Goal: Task Accomplishment & Management: Use online tool/utility

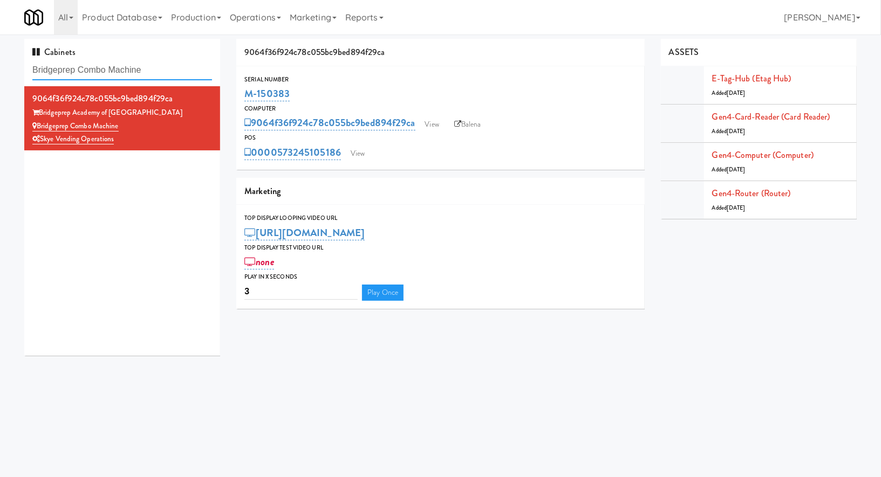
paste input "[PERSON_NAME] Knights"
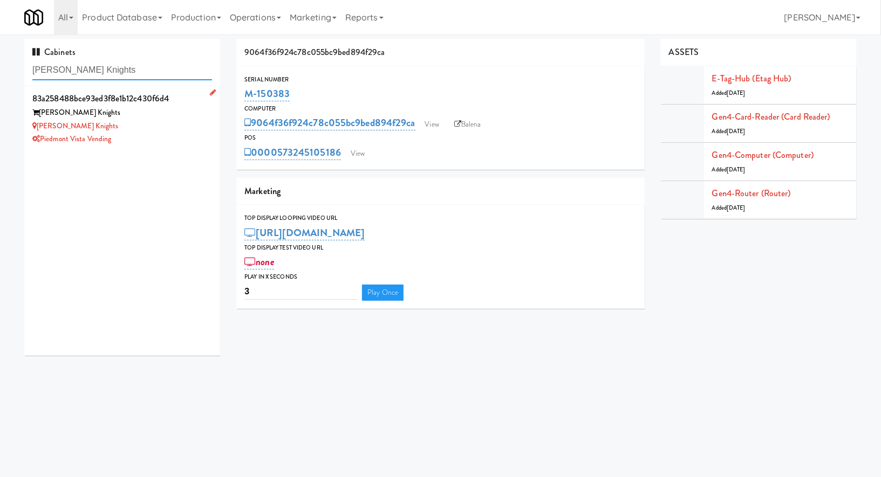
type input "[PERSON_NAME] Knights"
click at [119, 130] on div "[PERSON_NAME] Knights" at bounding box center [122, 126] width 180 height 13
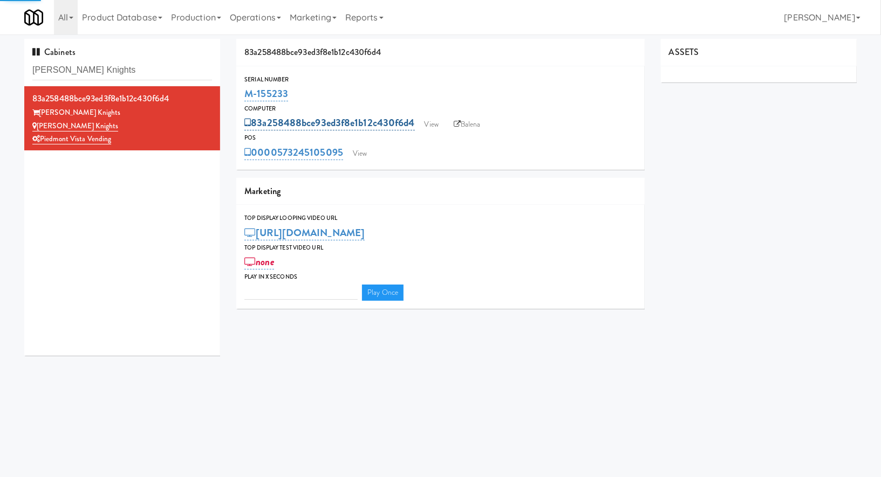
type input "3"
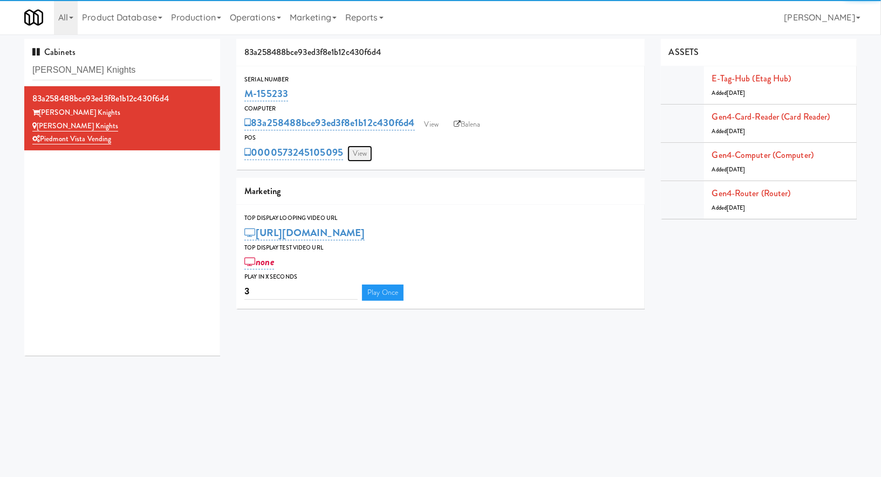
click at [361, 150] on link "View" at bounding box center [359, 154] width 25 height 16
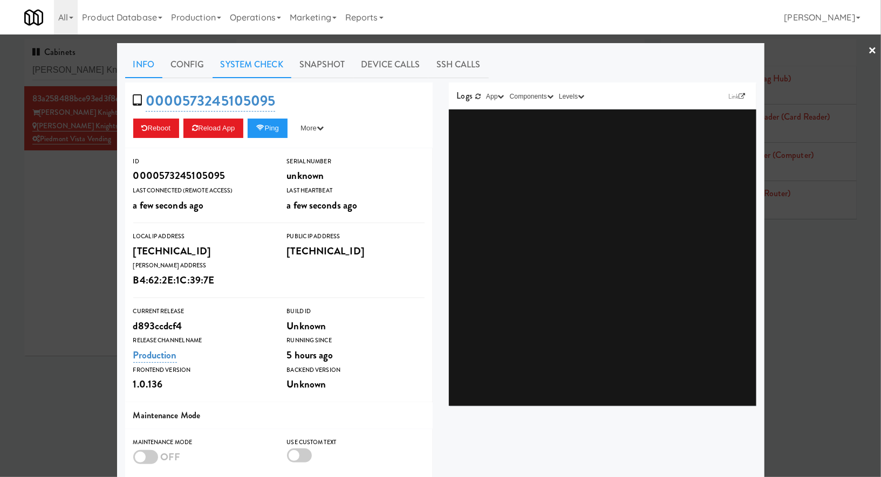
click at [230, 62] on link "System Check" at bounding box center [251, 64] width 79 height 27
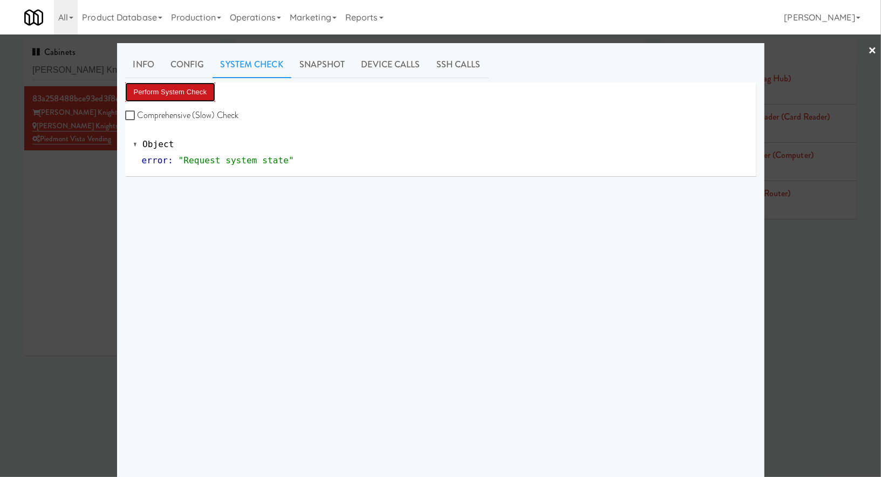
click at [191, 83] on button "Perform System Check" at bounding box center [170, 92] width 91 height 19
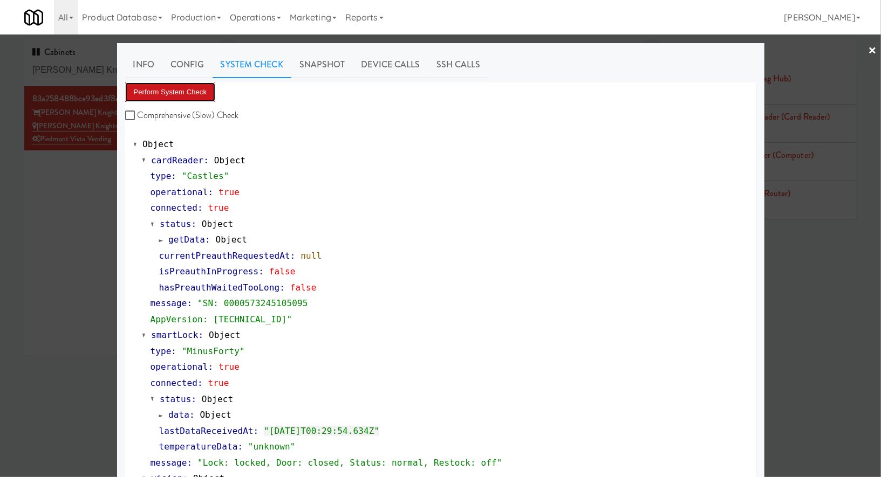
click at [191, 83] on button "Perform System Check" at bounding box center [170, 92] width 91 height 19
click at [88, 75] on div at bounding box center [440, 238] width 881 height 477
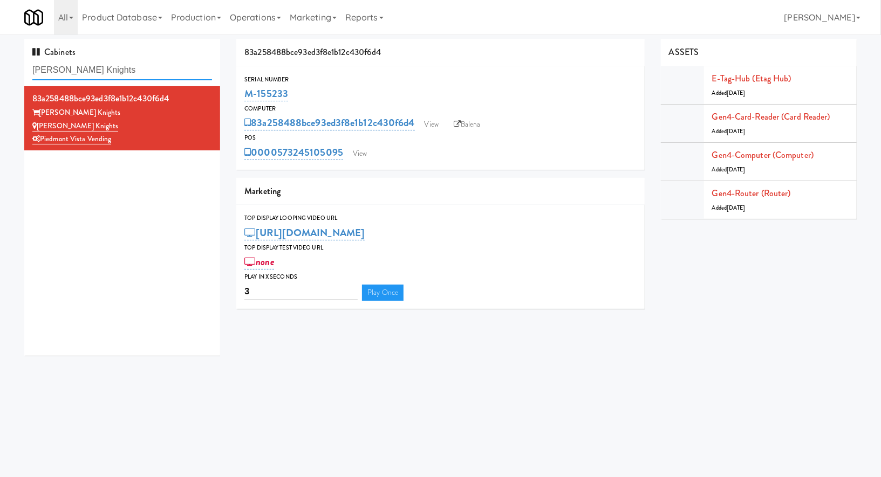
click at [88, 75] on input "[PERSON_NAME] Knights" at bounding box center [122, 70] width 180 height 20
paste input "Pantry Bathroom!"
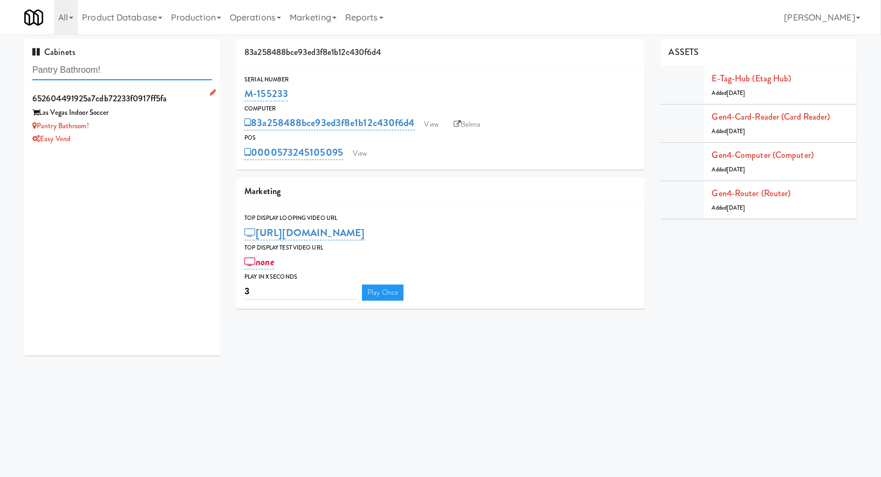
type input "Pantry Bathroom!"
click at [171, 122] on div "Pantry Bathroom!" at bounding box center [122, 126] width 180 height 13
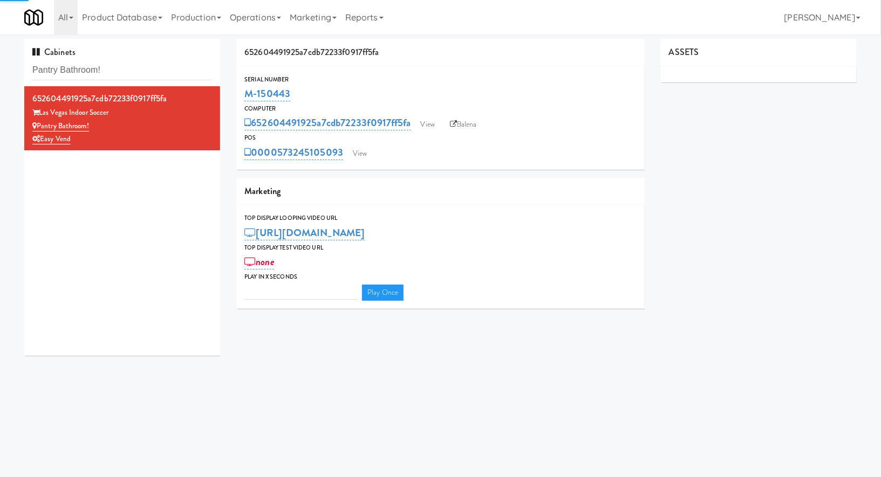
type input "3"
click at [367, 150] on link "View" at bounding box center [359, 154] width 25 height 16
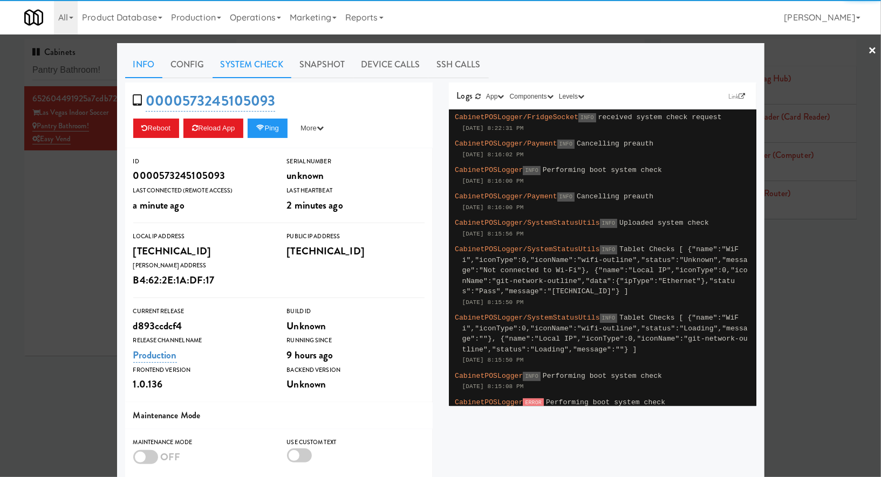
click at [261, 63] on link "System Check" at bounding box center [251, 64] width 79 height 27
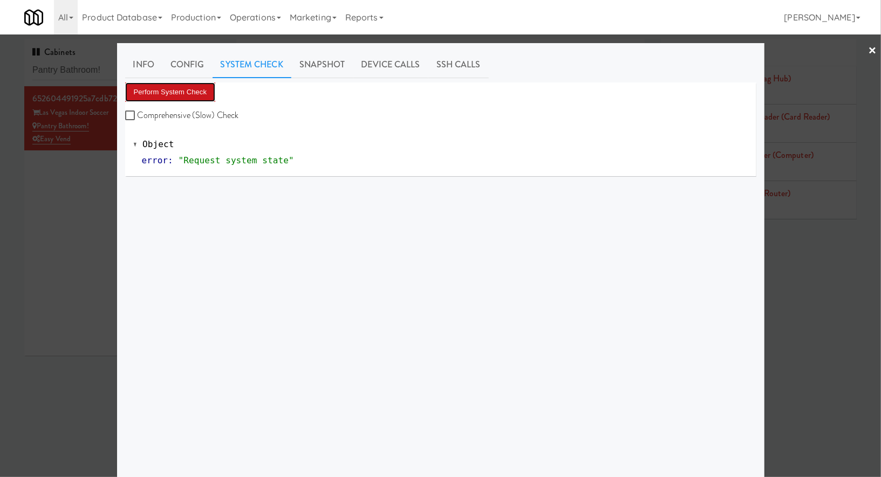
click at [194, 86] on button "Perform System Check" at bounding box center [170, 92] width 91 height 19
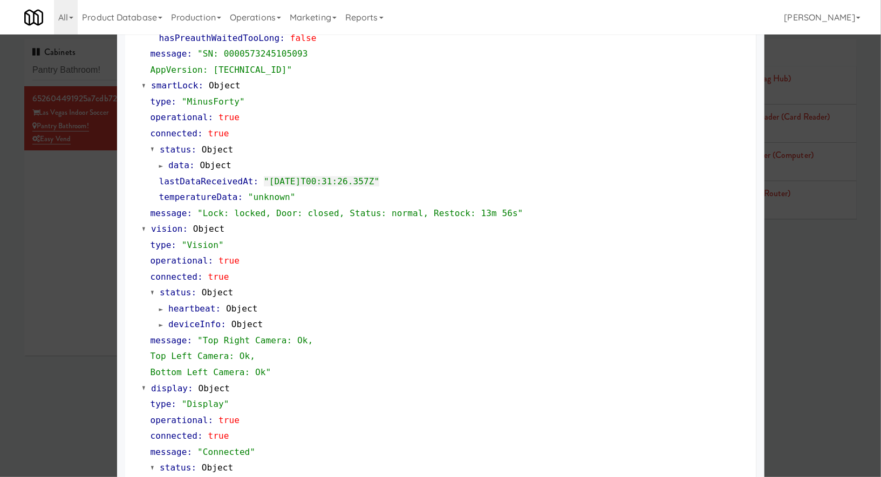
scroll to position [276, 0]
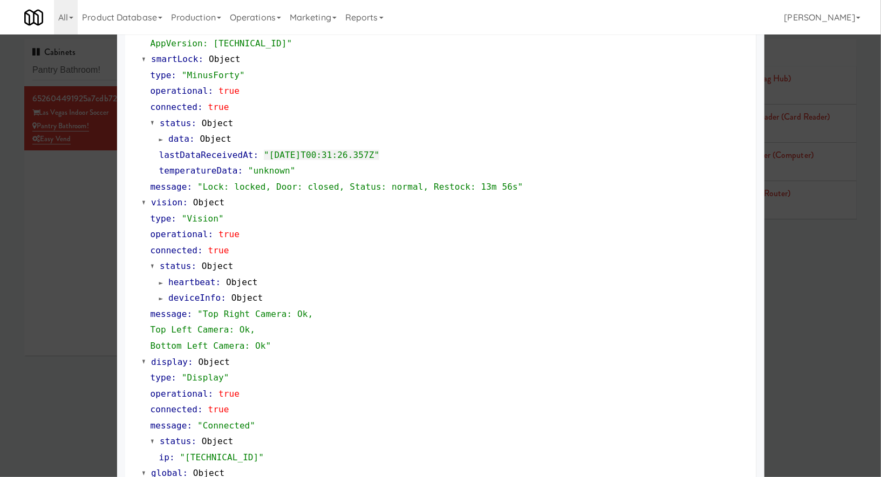
click at [66, 75] on div at bounding box center [440, 238] width 881 height 477
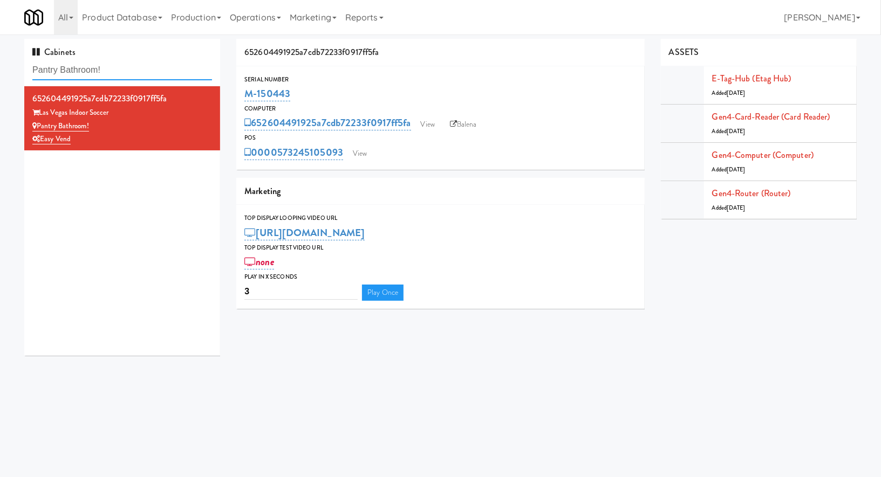
click at [66, 75] on input "Pantry Bathroom!" at bounding box center [122, 70] width 180 height 20
paste input "00 West Trade - Com"
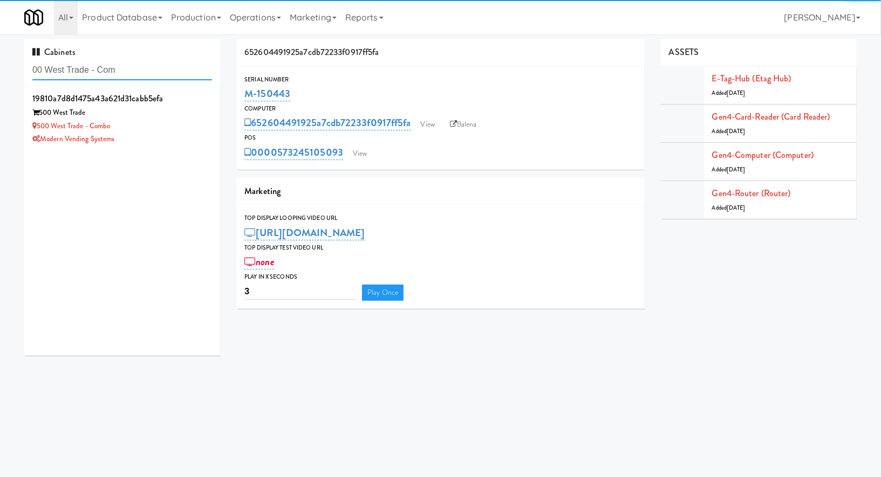
type input "00 West Trade - Com"
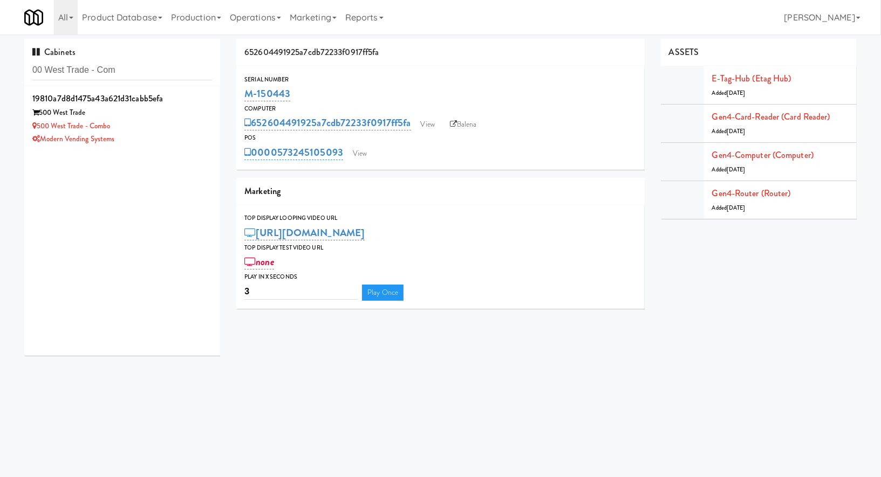
click at [188, 141] on div "Modern Vending Systems" at bounding box center [122, 139] width 180 height 13
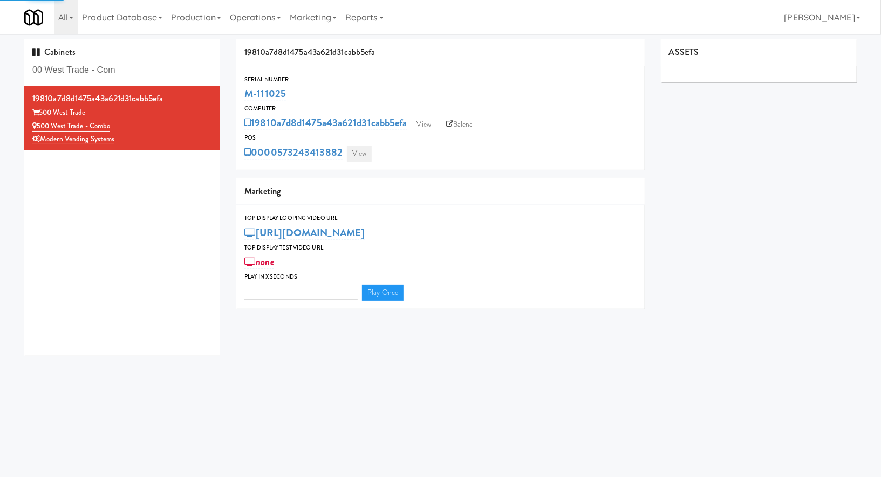
type input "3"
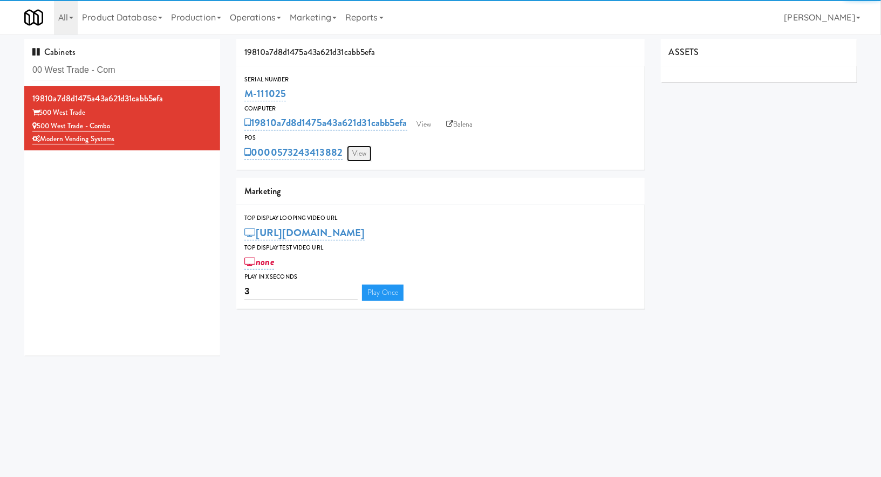
click at [363, 160] on link "View" at bounding box center [359, 154] width 25 height 16
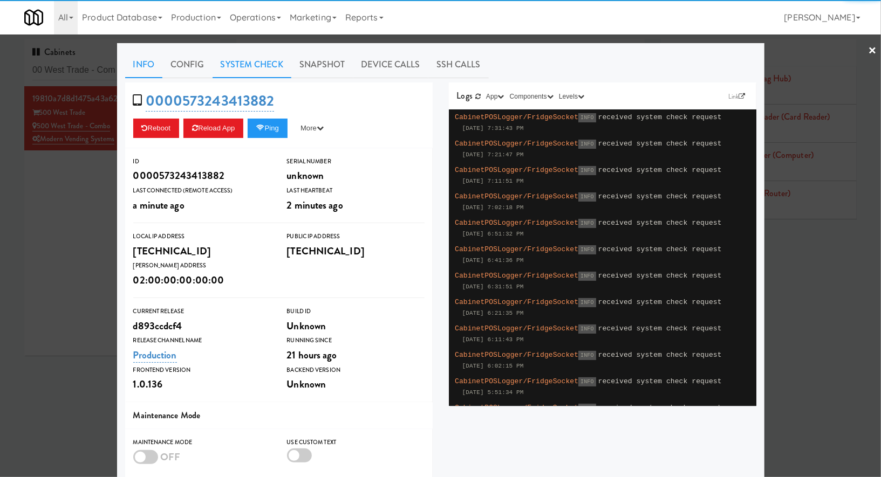
click at [263, 60] on link "System Check" at bounding box center [251, 64] width 79 height 27
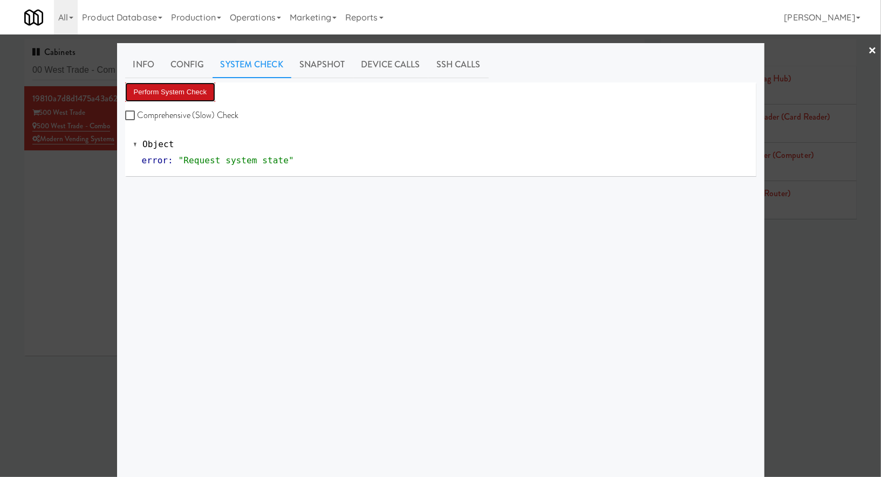
click at [180, 96] on button "Perform System Check" at bounding box center [170, 92] width 91 height 19
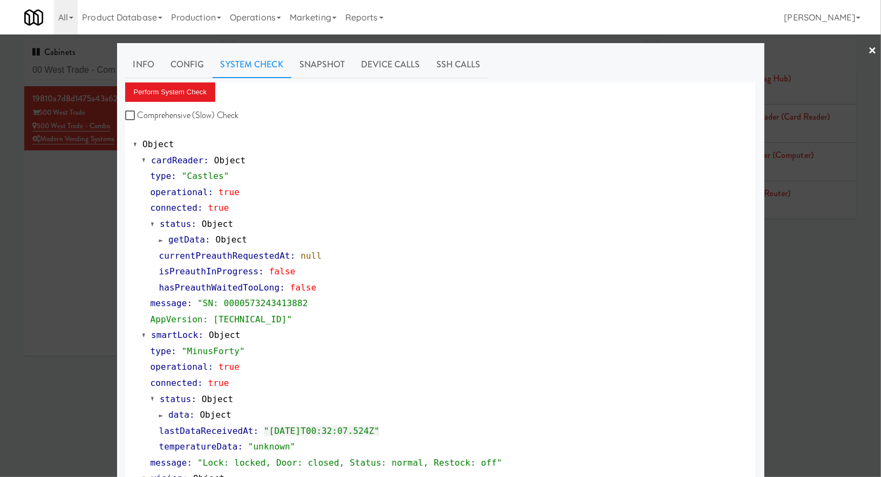
click at [85, 73] on div at bounding box center [440, 238] width 881 height 477
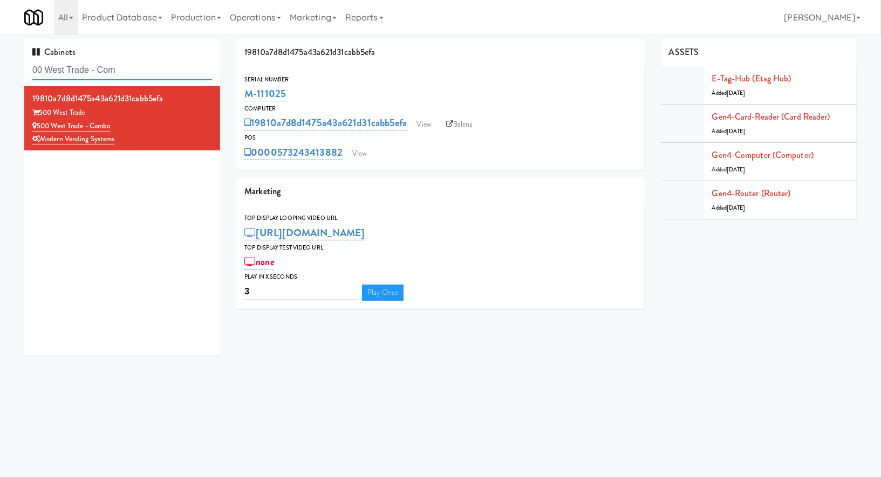
click at [85, 73] on input "00 West Trade - Com" at bounding box center [122, 70] width 180 height 20
paste input "he [PERSON_NAME]"
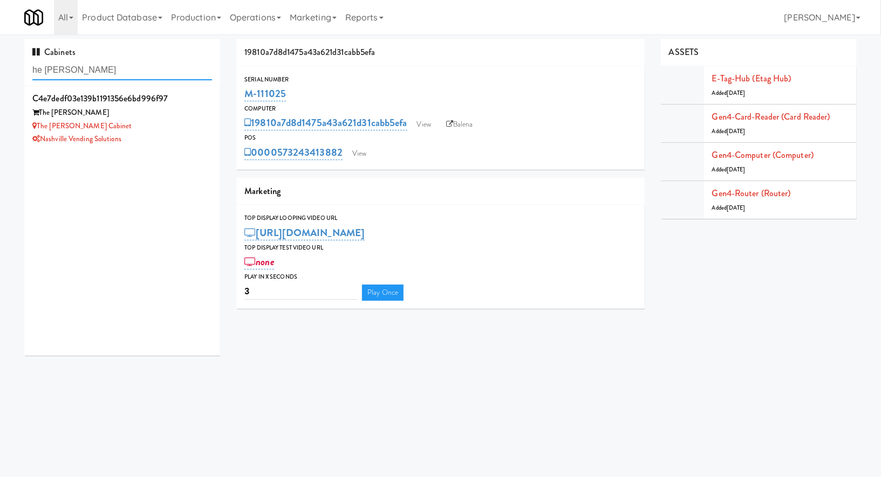
type input "he [PERSON_NAME]"
click at [147, 131] on div "The [PERSON_NAME] Cabinet" at bounding box center [122, 126] width 180 height 13
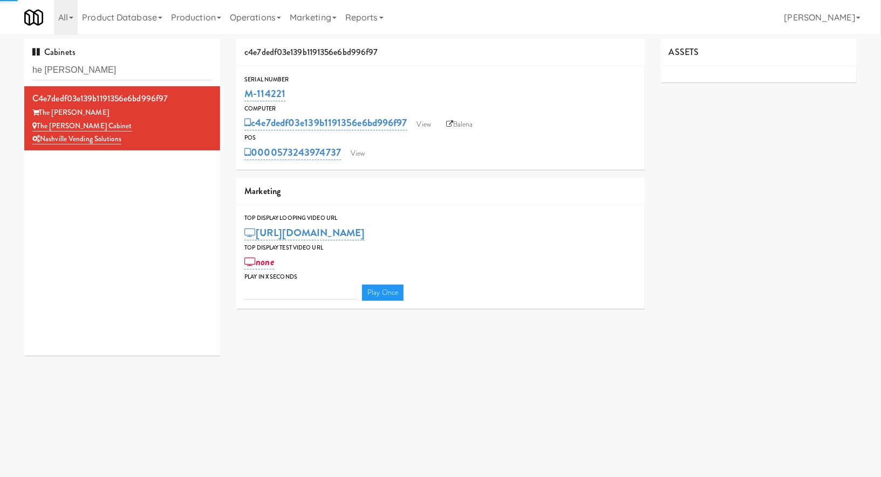
type input "3"
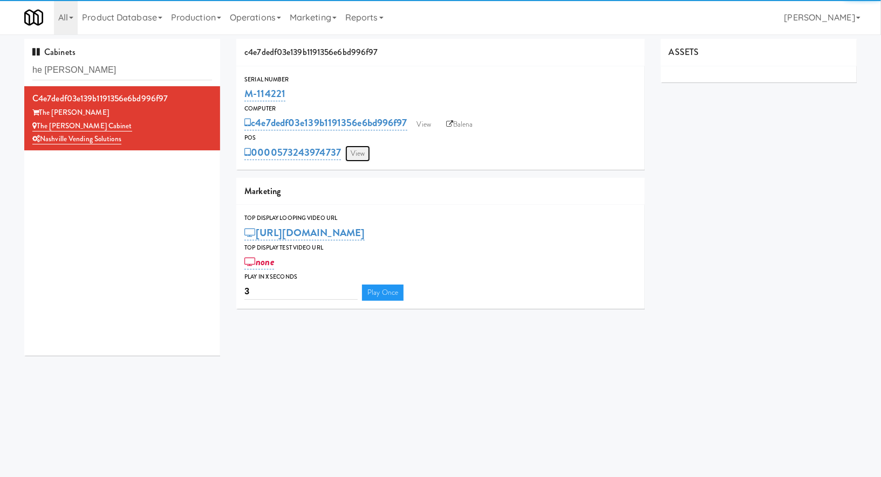
click at [361, 156] on link "View" at bounding box center [357, 154] width 25 height 16
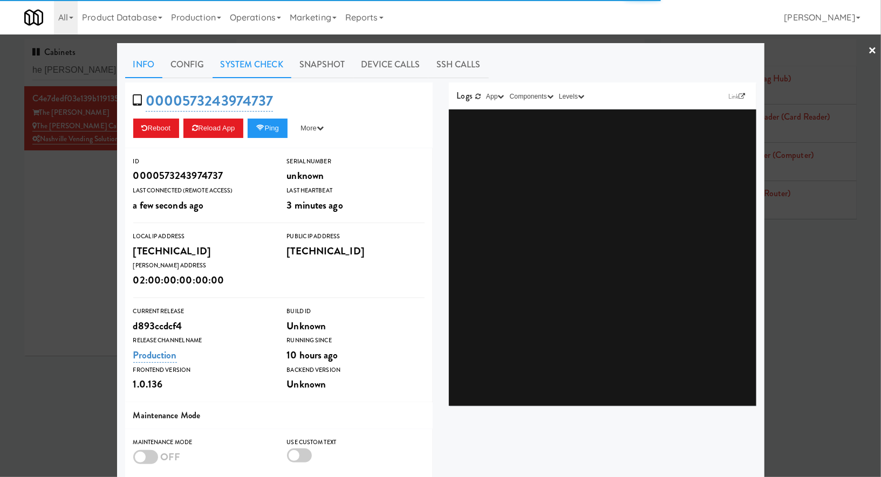
click at [283, 63] on link "System Check" at bounding box center [251, 64] width 79 height 27
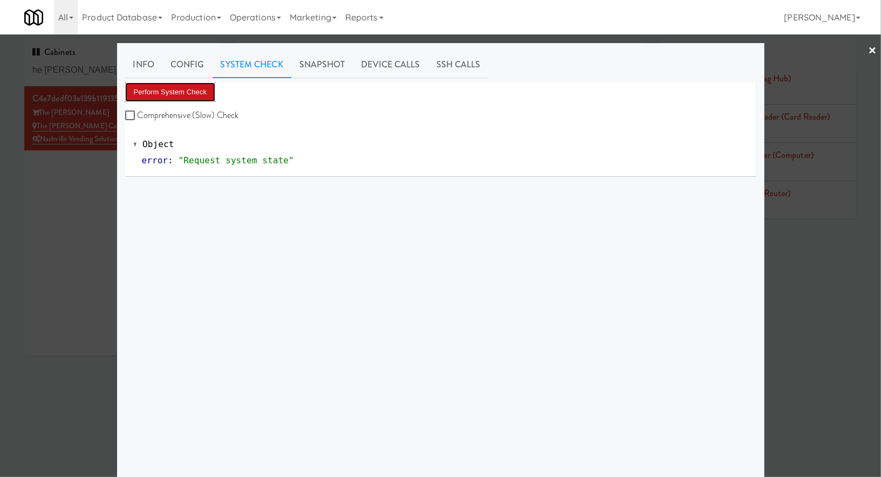
click at [197, 91] on button "Perform System Check" at bounding box center [170, 92] width 91 height 19
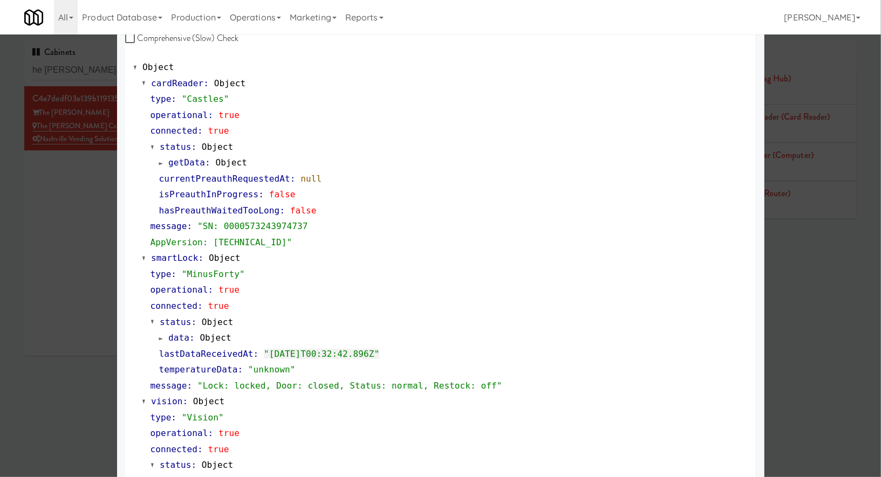
scroll to position [78, 0]
click at [77, 67] on div at bounding box center [440, 238] width 881 height 477
click at [77, 67] on input "he [PERSON_NAME]" at bounding box center [122, 70] width 180 height 20
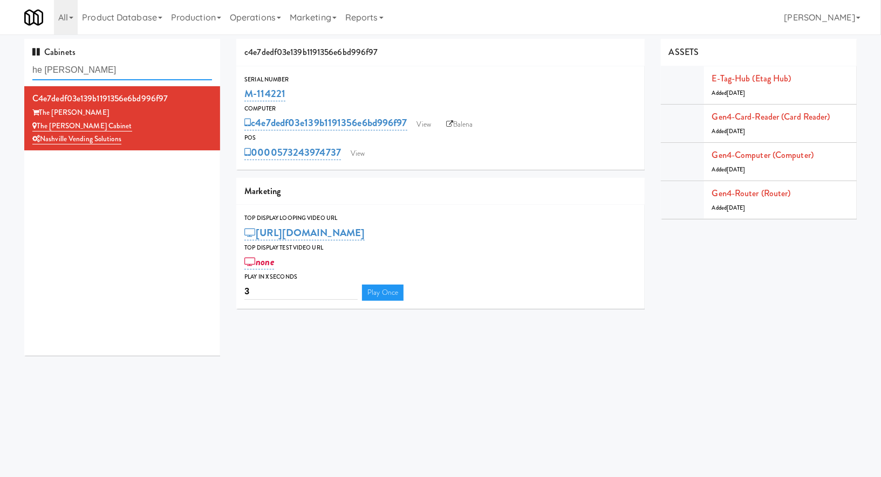
click at [77, 67] on input "he [PERSON_NAME]" at bounding box center [122, 70] width 180 height 20
paste input "[PERSON_NAME] 24"
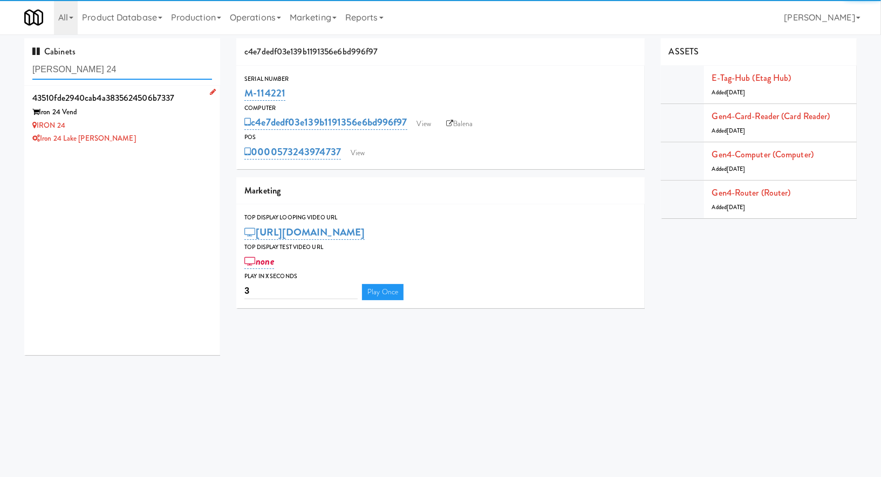
type input "[PERSON_NAME] 24"
click at [154, 111] on div "Iron 24 Vend" at bounding box center [122, 112] width 180 height 13
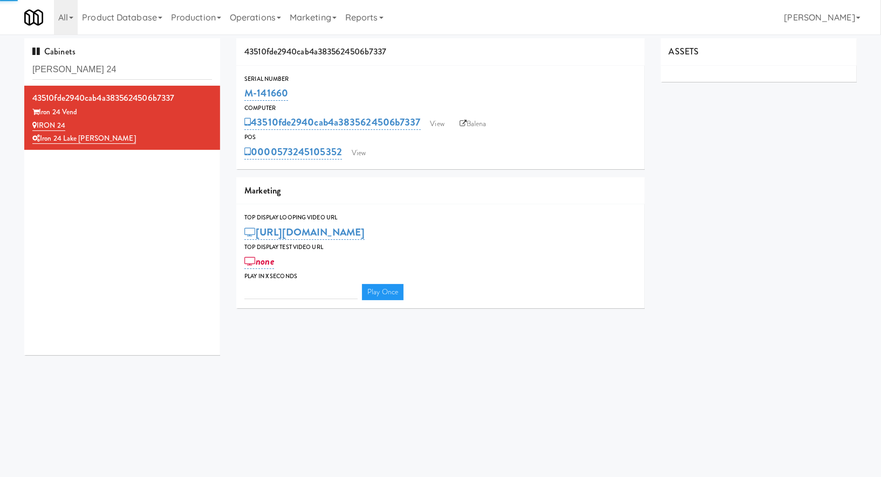
type input "3"
click at [349, 144] on div "0000573245105352 View" at bounding box center [440, 152] width 392 height 18
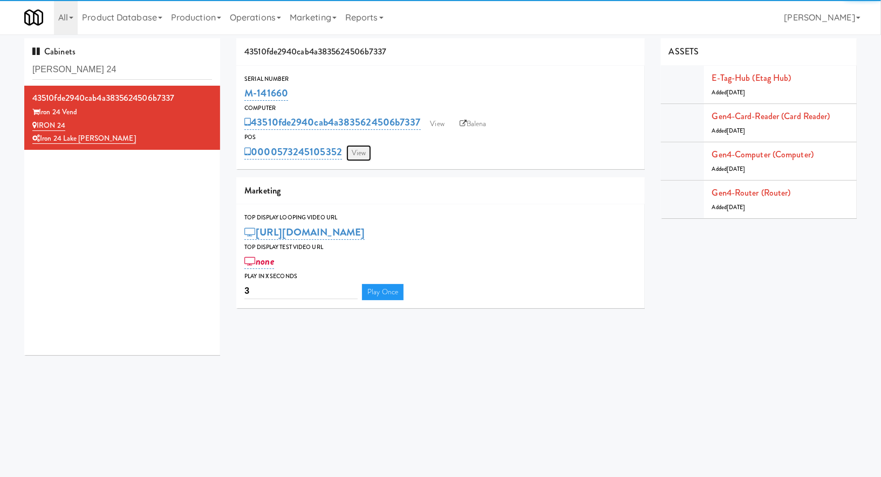
click at [358, 156] on link "View" at bounding box center [358, 153] width 25 height 16
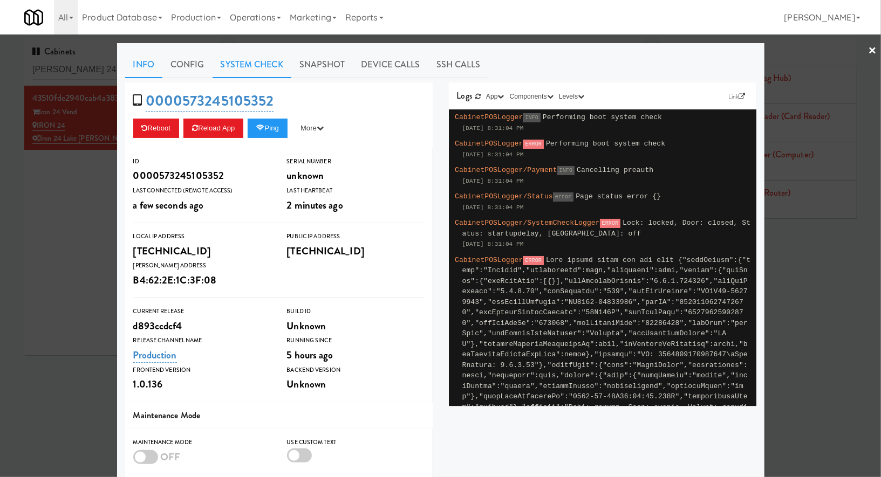
click at [266, 56] on link "System Check" at bounding box center [251, 64] width 79 height 27
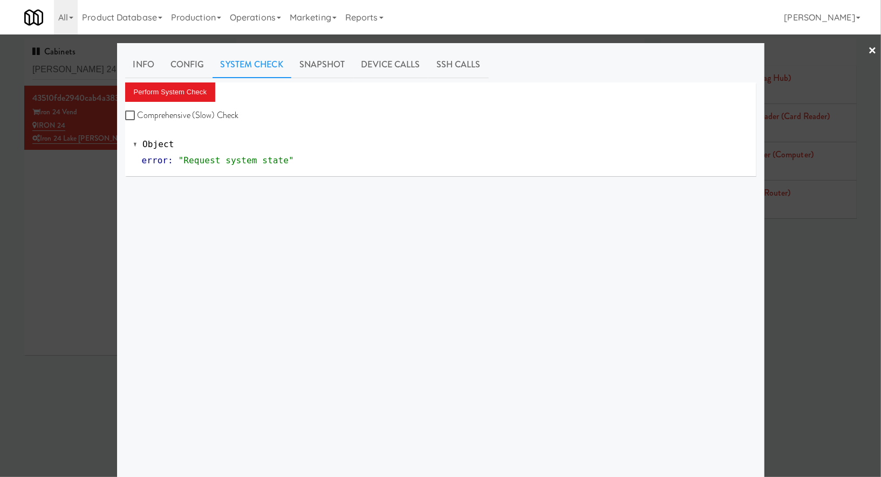
click at [188, 105] on div "Perform System Check Comprehensive (Slow) Check" at bounding box center [440, 103] width 631 height 41
click at [188, 90] on button "Perform System Check" at bounding box center [170, 92] width 91 height 19
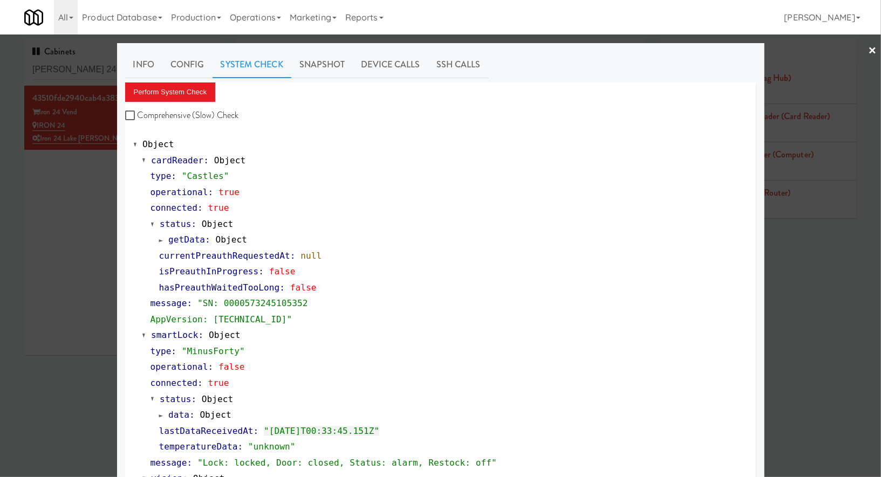
click at [96, 63] on div at bounding box center [440, 238] width 881 height 477
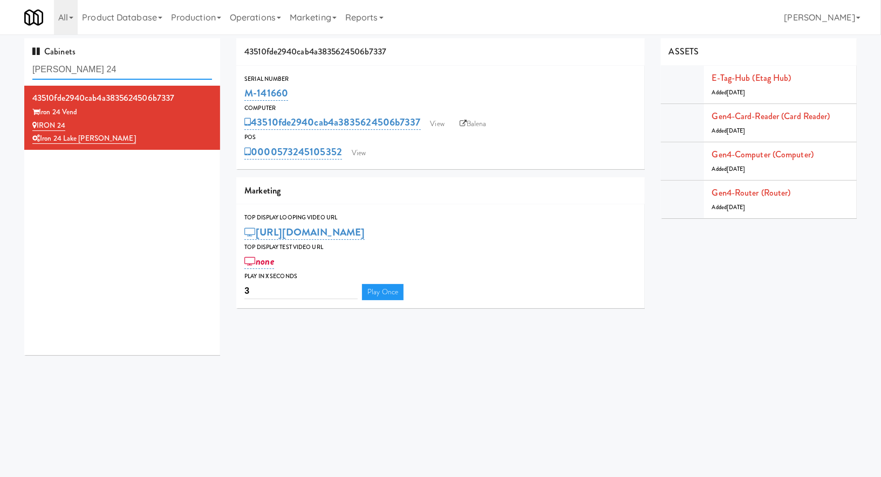
click at [96, 63] on input "[PERSON_NAME] 24" at bounding box center [122, 70] width 180 height 20
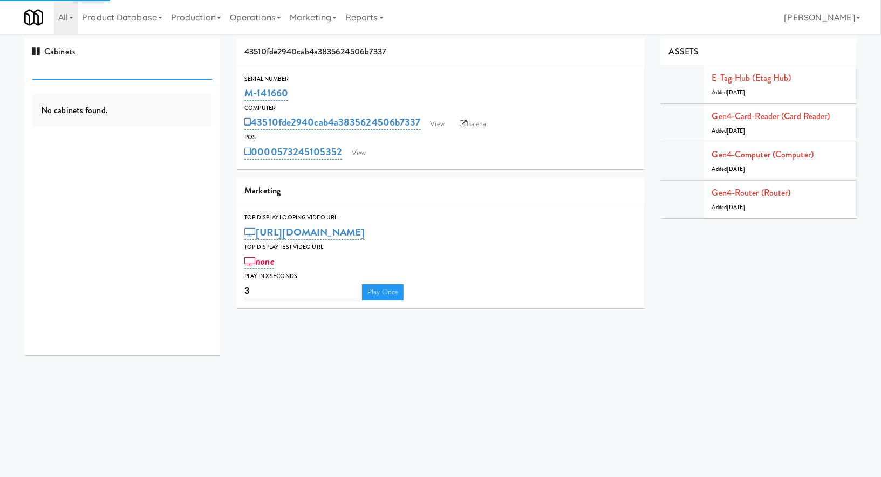
paste input "Aura - Cooler Comb"
type input "Aura - Cooler Comb"
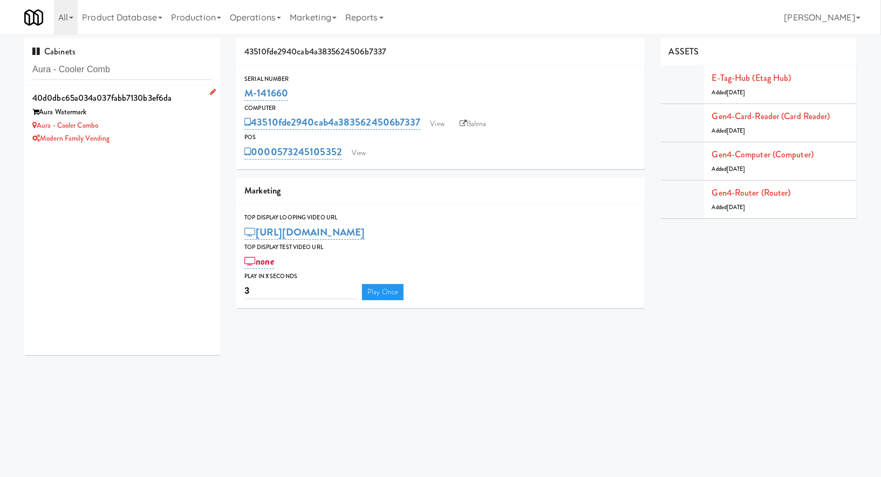
click at [148, 132] on div "Modern Family Vending" at bounding box center [122, 138] width 180 height 13
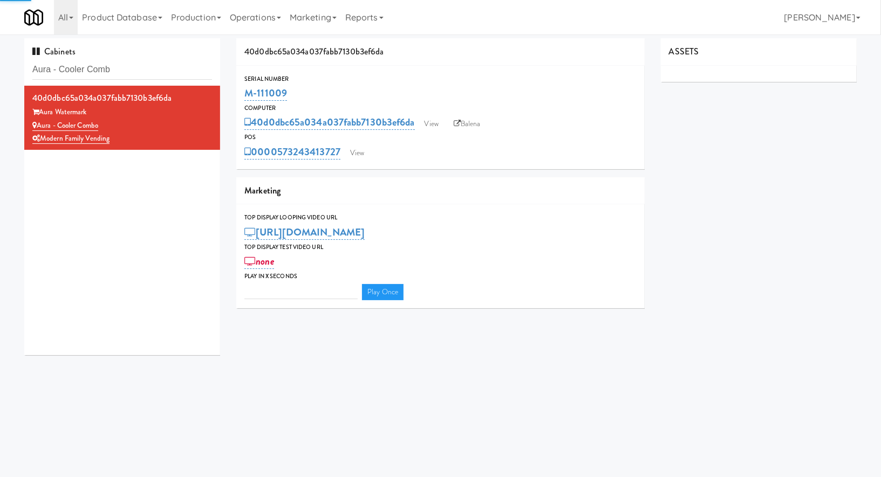
type input "3"
click at [340, 152] on link "0000573243413727" at bounding box center [292, 152] width 96 height 15
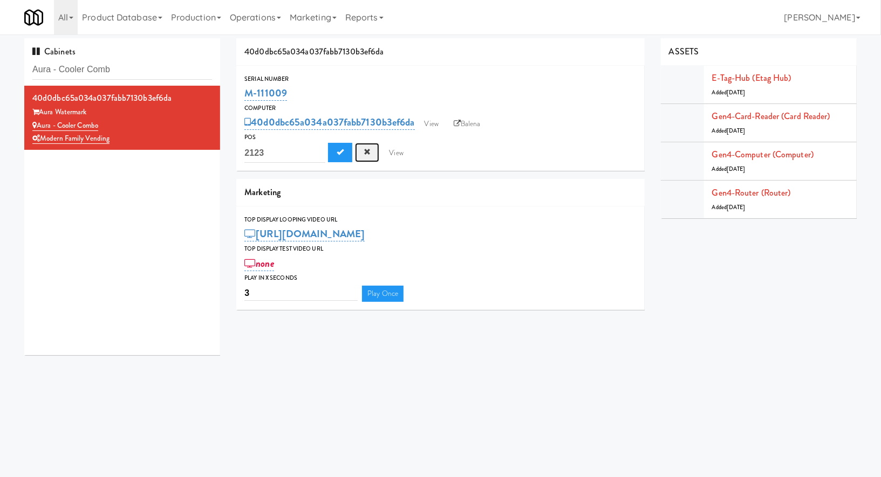
click at [364, 154] on span "Cancel" at bounding box center [366, 151] width 7 height 7
click at [364, 154] on link "View" at bounding box center [357, 153] width 25 height 16
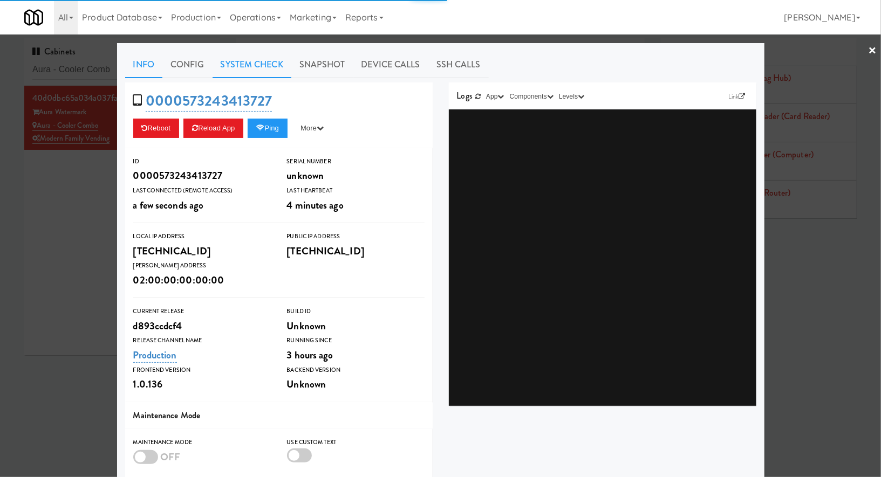
click at [279, 70] on link "System Check" at bounding box center [251, 64] width 79 height 27
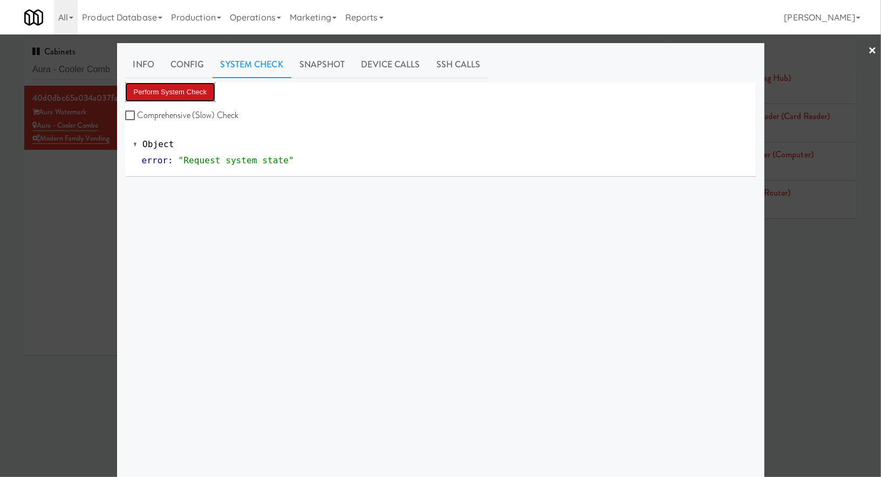
click at [204, 85] on button "Perform System Check" at bounding box center [170, 92] width 91 height 19
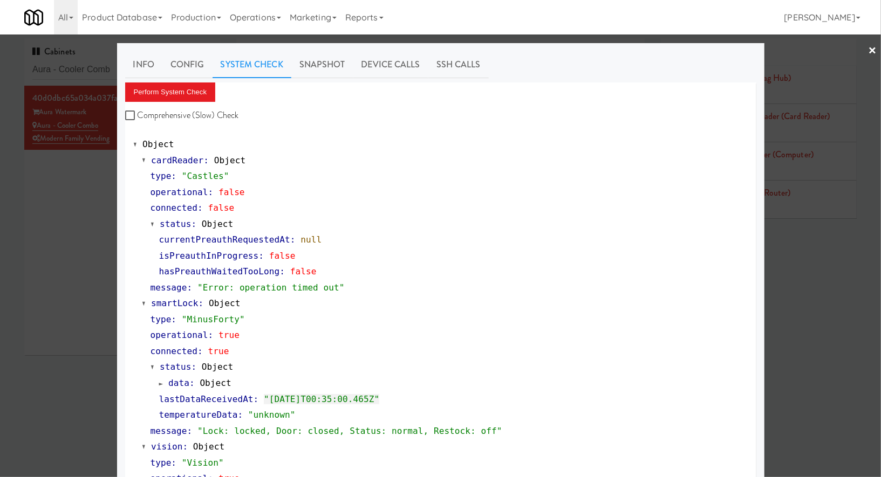
click at [58, 245] on div at bounding box center [440, 238] width 881 height 477
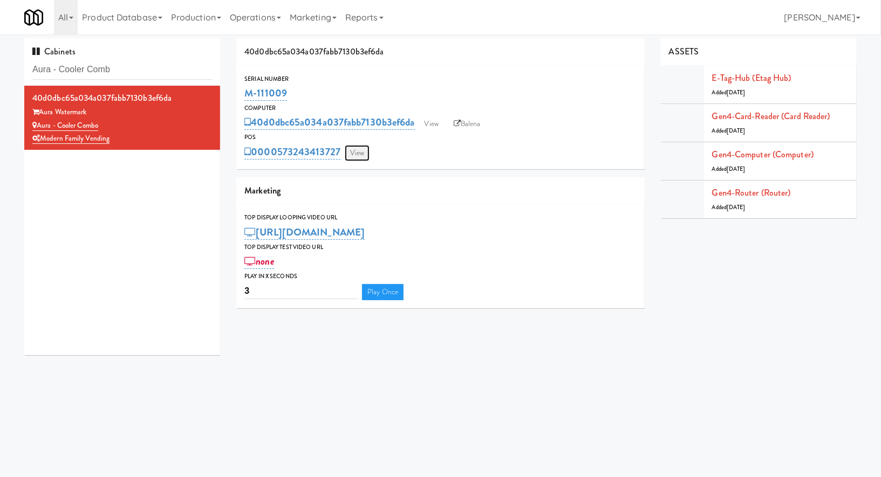
click at [360, 150] on link "View" at bounding box center [357, 153] width 25 height 16
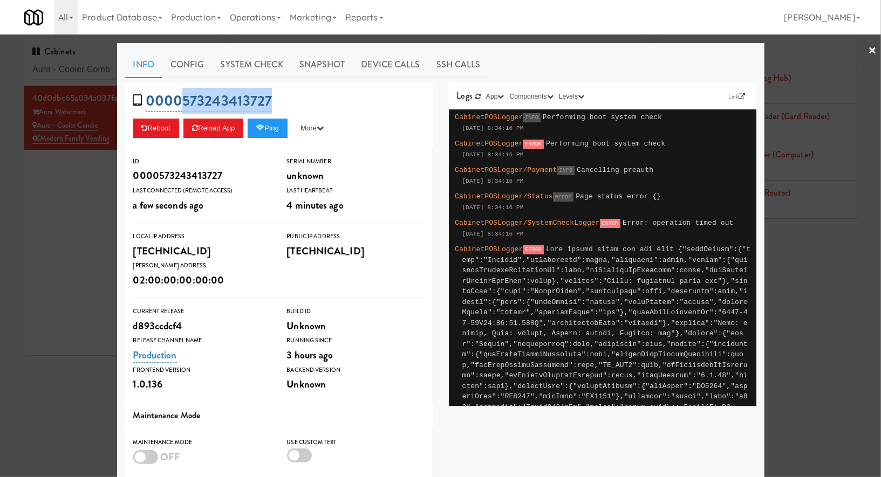
drag, startPoint x: 295, startPoint y: 95, endPoint x: 179, endPoint y: 97, distance: 116.0
click at [179, 97] on div "0000573243413727 Reboot Reload App Ping More Ping Server Restart Server Force R…" at bounding box center [278, 116] width 307 height 66
copy link "[CREDIT_CARD_NUMBER]"
click at [31, 228] on div at bounding box center [440, 238] width 881 height 477
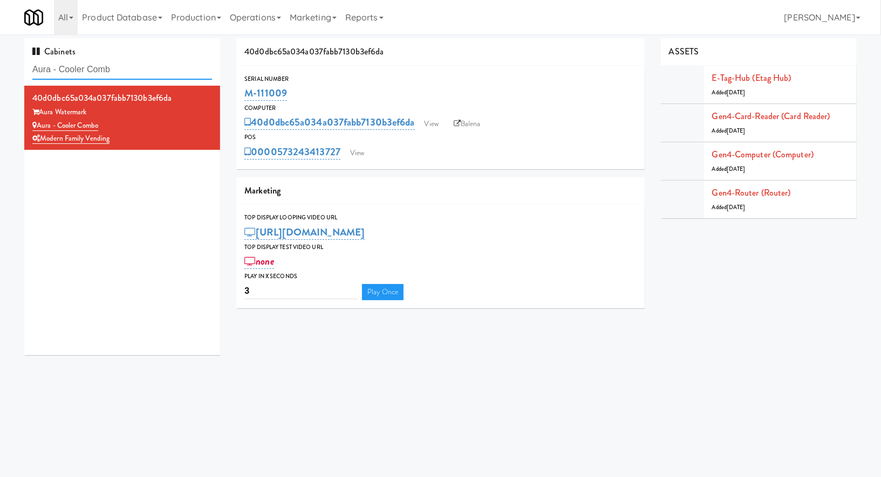
click at [148, 67] on input "Aura - Cooler Comb" at bounding box center [122, 70] width 180 height 20
click at [359, 155] on link "View" at bounding box center [357, 153] width 25 height 16
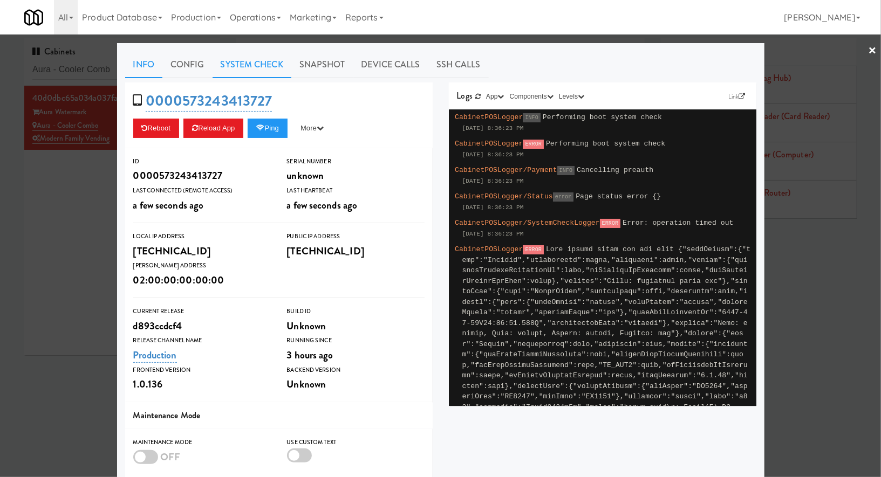
click at [279, 67] on link "System Check" at bounding box center [251, 64] width 79 height 27
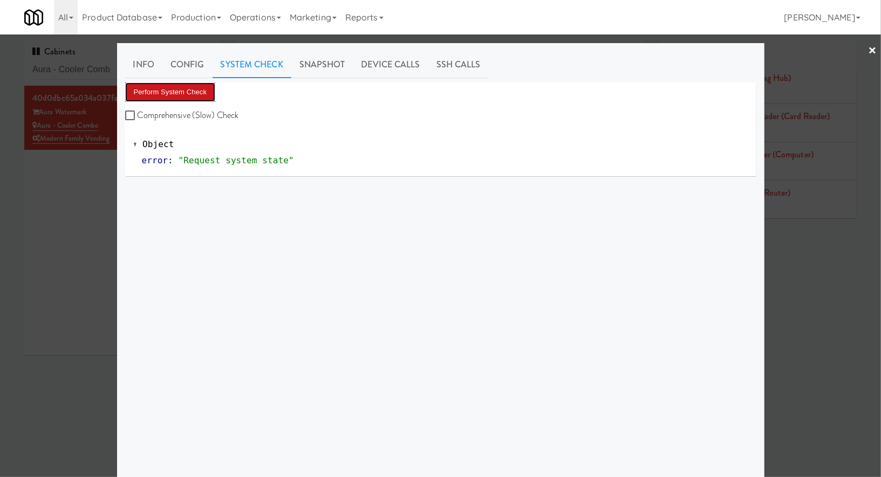
click at [199, 86] on button "Perform System Check" at bounding box center [170, 92] width 91 height 19
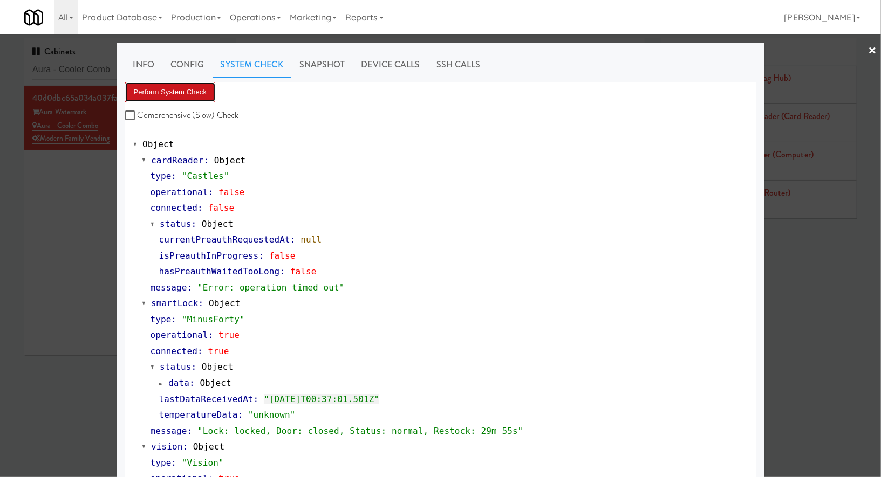
click at [177, 89] on button "Perform System Check" at bounding box center [170, 92] width 91 height 19
click at [22, 230] on div at bounding box center [440, 238] width 881 height 477
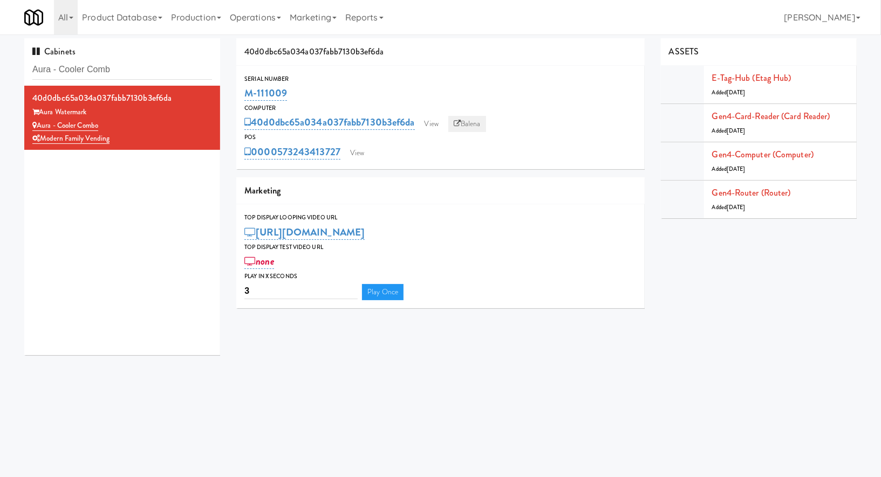
click at [478, 126] on link "Balena" at bounding box center [467, 124] width 38 height 16
click at [361, 151] on link "View" at bounding box center [357, 153] width 25 height 16
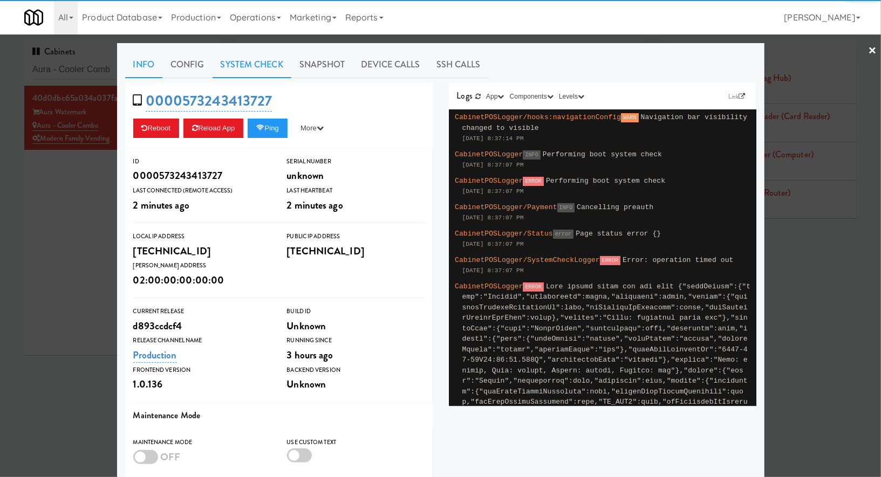
click at [248, 62] on link "System Check" at bounding box center [251, 64] width 79 height 27
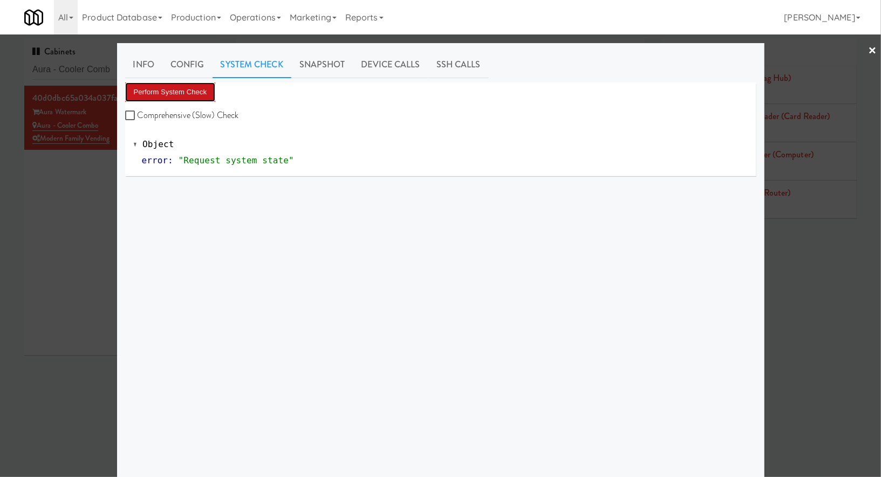
click at [196, 91] on button "Perform System Check" at bounding box center [170, 92] width 91 height 19
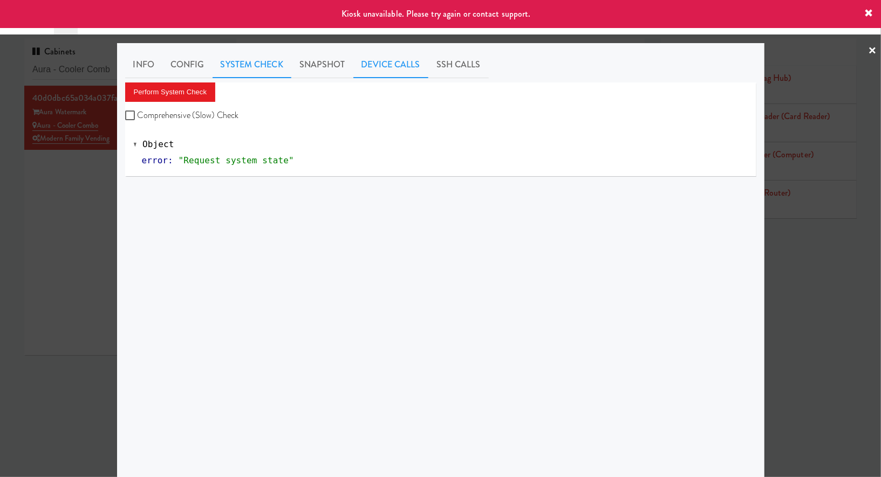
click at [398, 64] on link "Device Calls" at bounding box center [390, 64] width 75 height 27
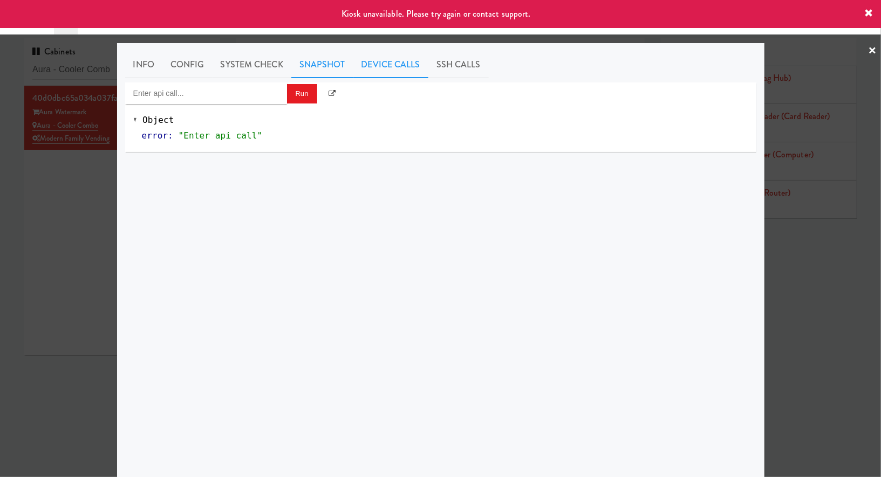
click at [340, 59] on link "Snapshot" at bounding box center [322, 64] width 62 height 27
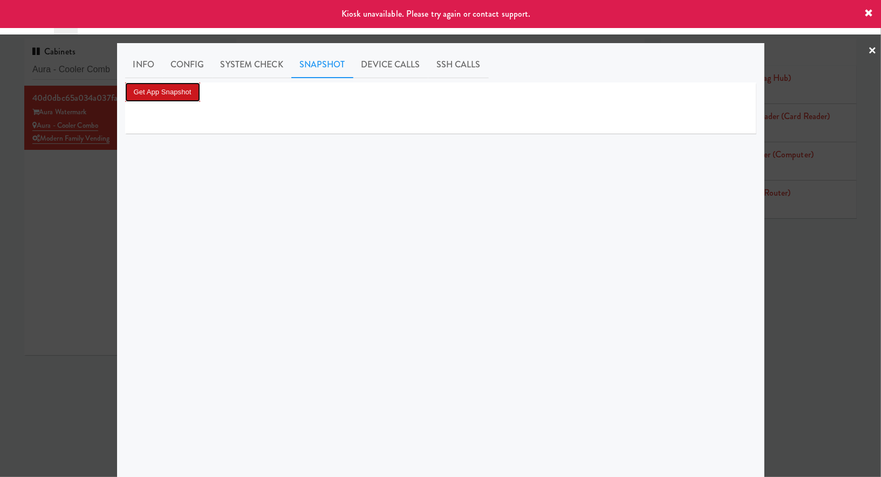
click at [190, 92] on button "Get App Snapshot" at bounding box center [162, 92] width 75 height 19
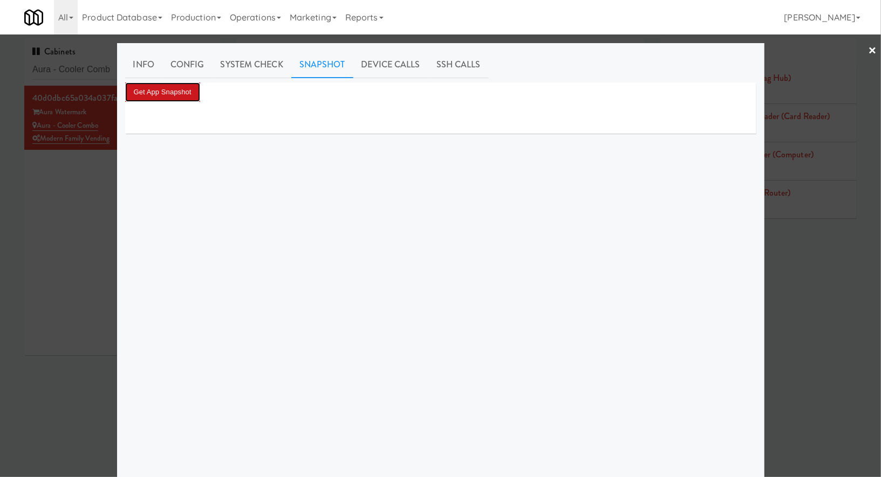
click at [180, 86] on button "Get App Snapshot" at bounding box center [162, 92] width 75 height 19
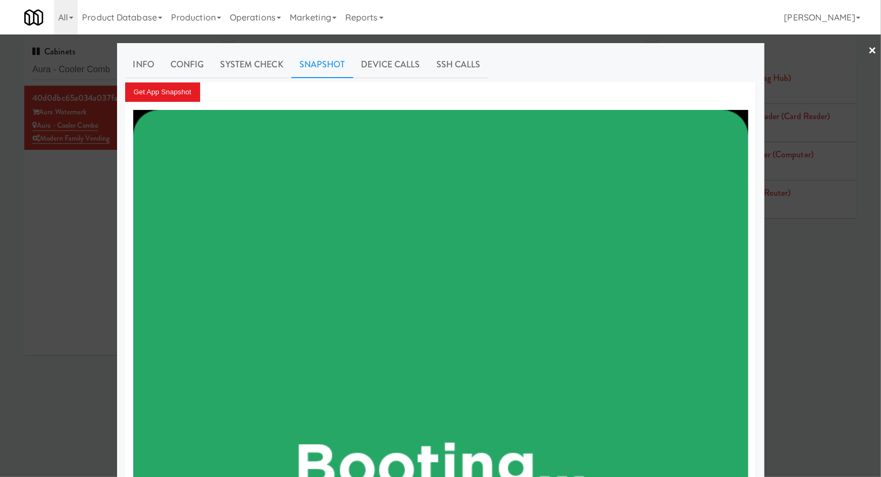
click at [74, 76] on div at bounding box center [440, 238] width 881 height 477
click at [74, 76] on input "Aura - Cooler Comb" at bounding box center [122, 70] width 180 height 20
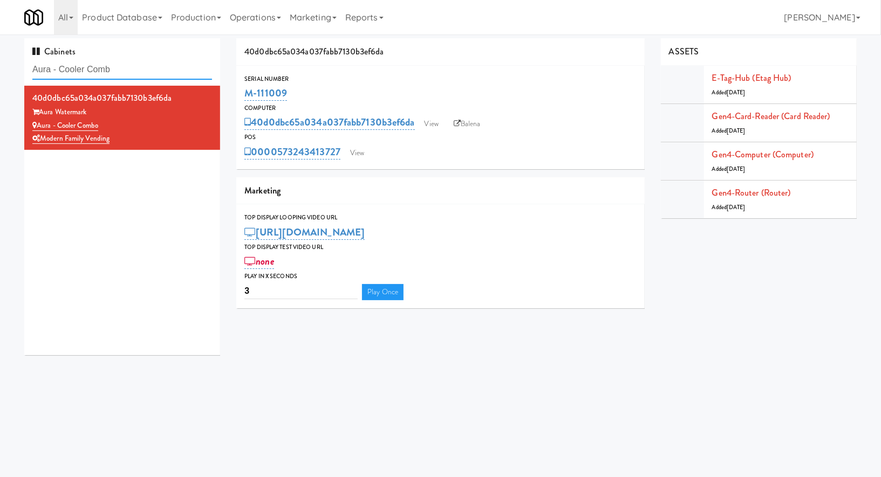
click at [74, 76] on input "Aura - Cooler Comb" at bounding box center [122, 70] width 180 height 20
paste input "NOVO"
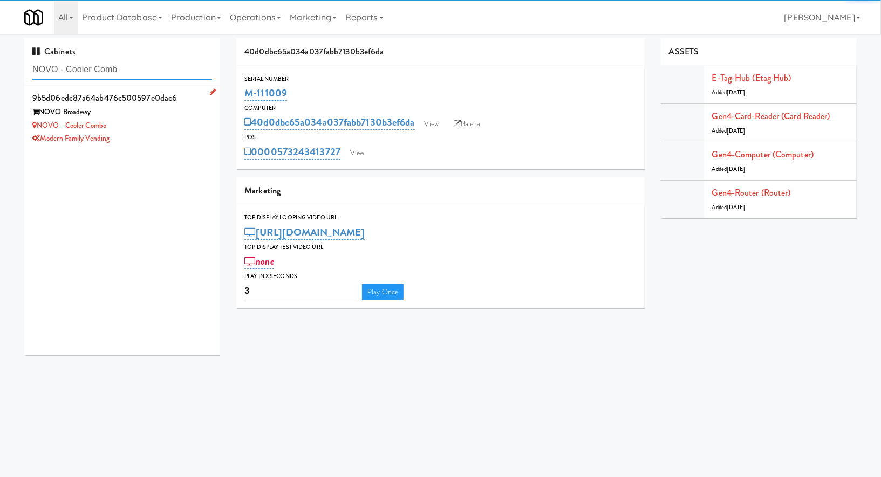
type input "NOVO - Cooler Comb"
click at [177, 123] on div "NOVO - Cooler Combo" at bounding box center [122, 125] width 180 height 13
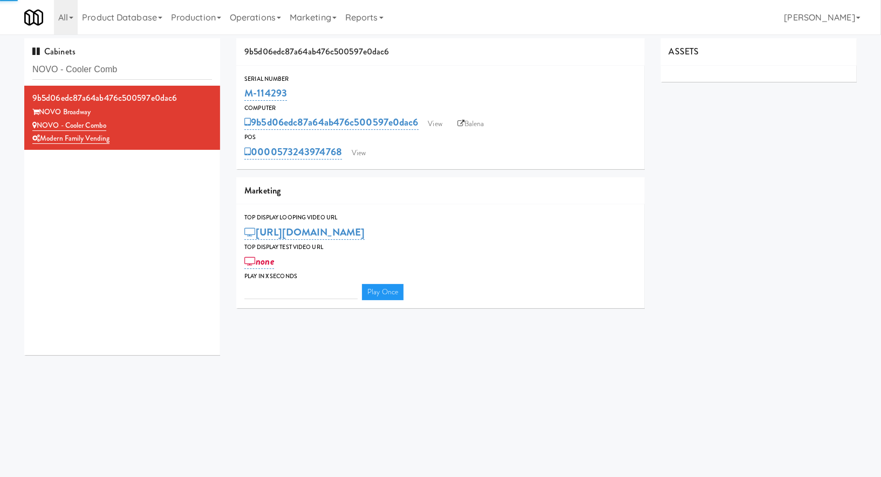
type input "3"
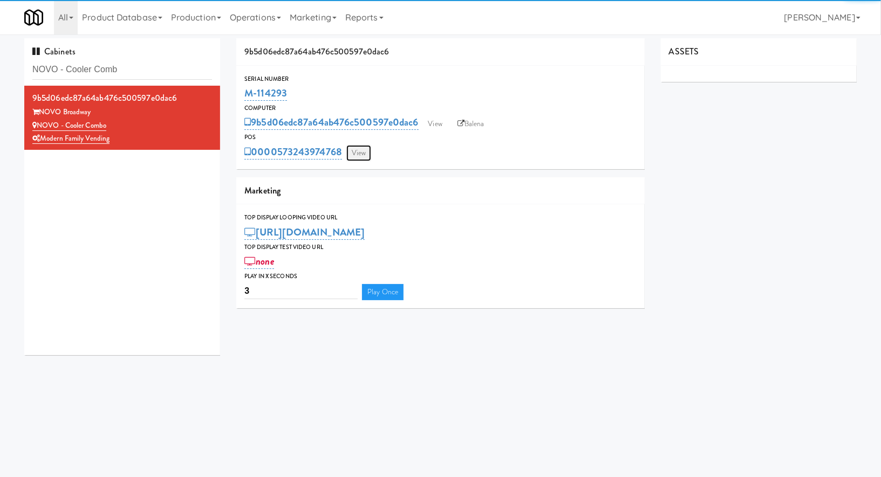
click at [368, 157] on link "View" at bounding box center [358, 153] width 25 height 16
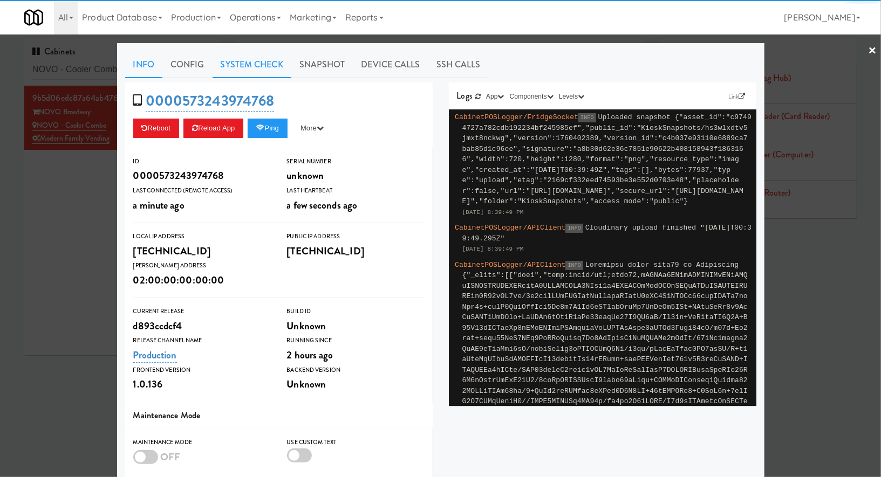
click at [230, 67] on link "System Check" at bounding box center [251, 64] width 79 height 27
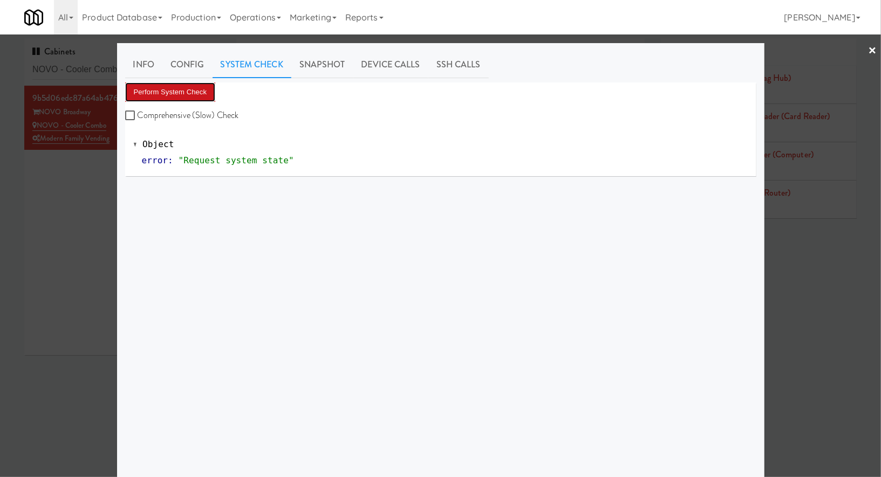
click at [191, 92] on button "Perform System Check" at bounding box center [170, 92] width 91 height 19
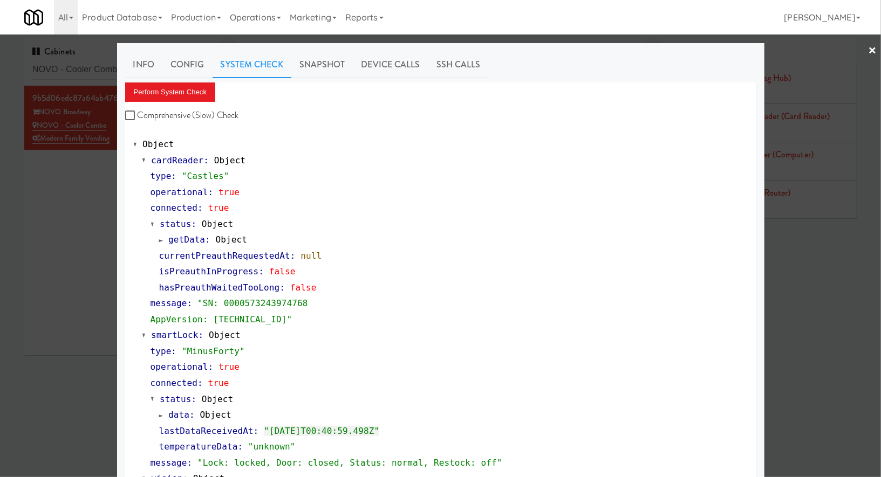
click at [86, 76] on div at bounding box center [440, 238] width 881 height 477
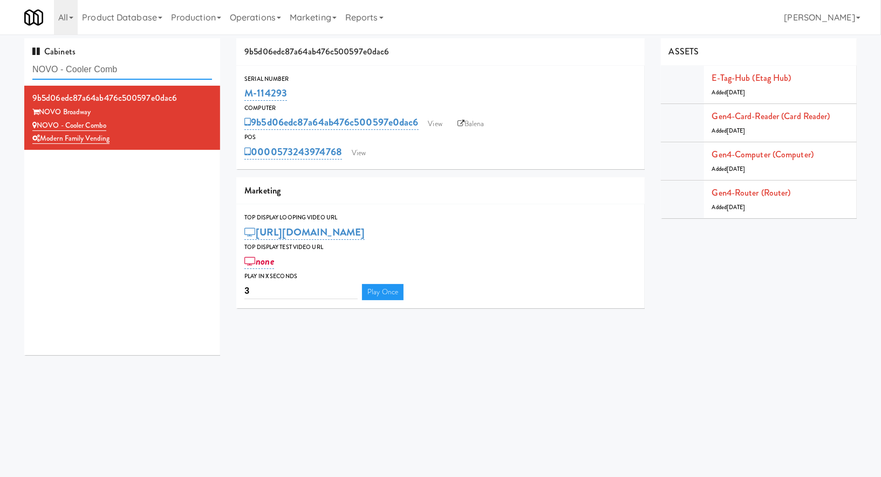
click at [86, 76] on input "NOVO - Cooler Comb" at bounding box center [122, 70] width 180 height 20
paste input "Court St - Coole"
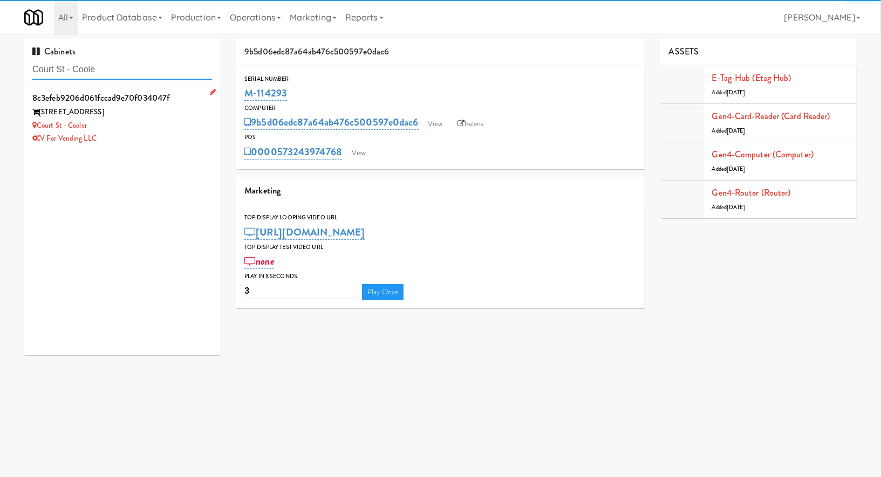
type input "Court St - Coole"
click at [168, 132] on div "V for Vending LLC" at bounding box center [122, 138] width 180 height 13
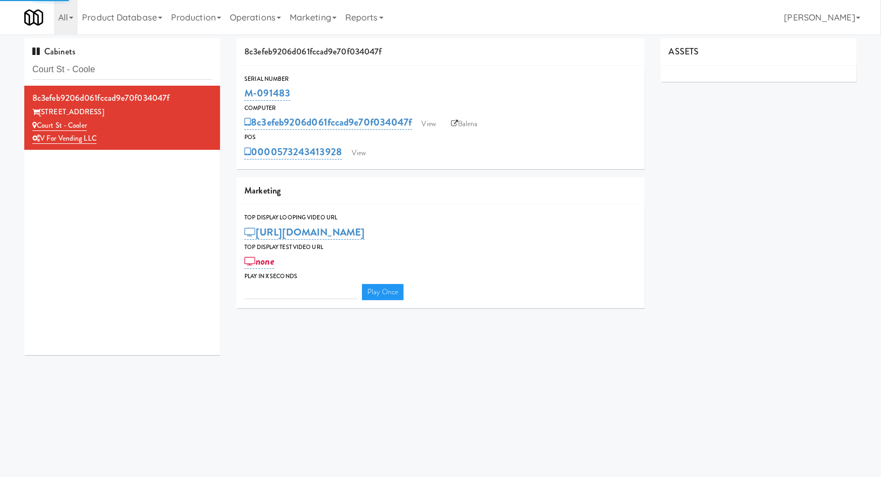
type input "3"
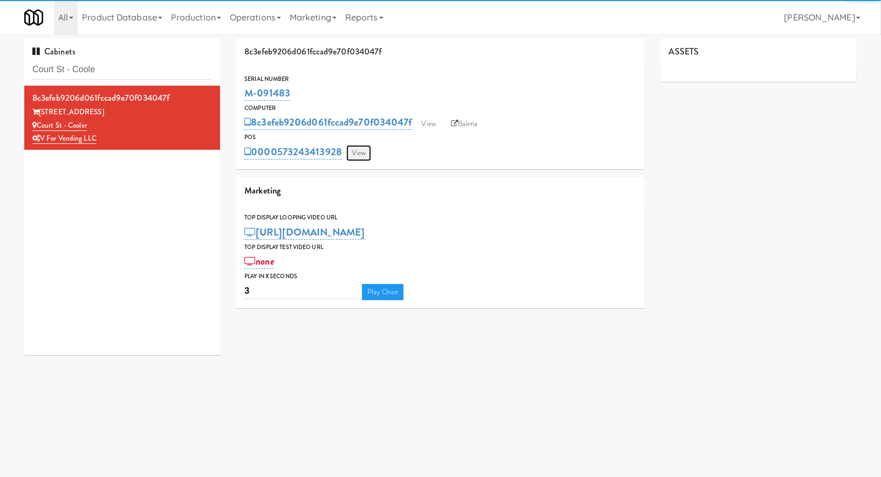
click at [359, 153] on link "View" at bounding box center [358, 153] width 25 height 16
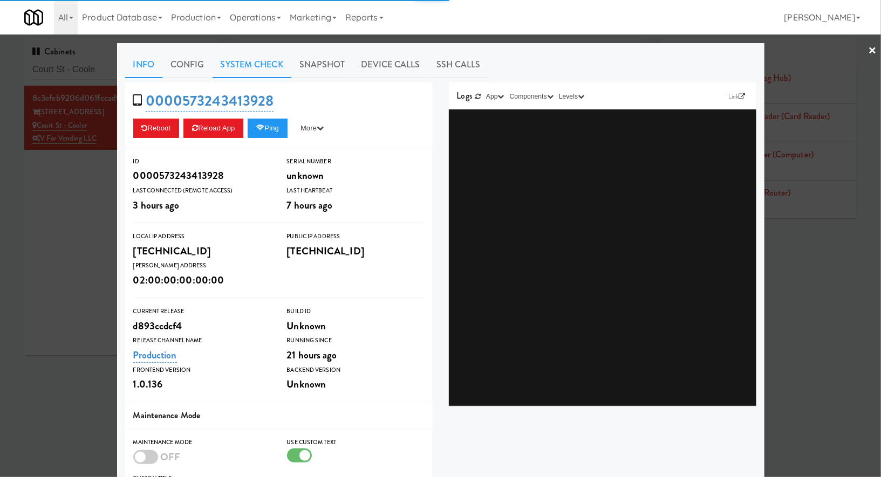
click at [274, 61] on link "System Check" at bounding box center [251, 64] width 79 height 27
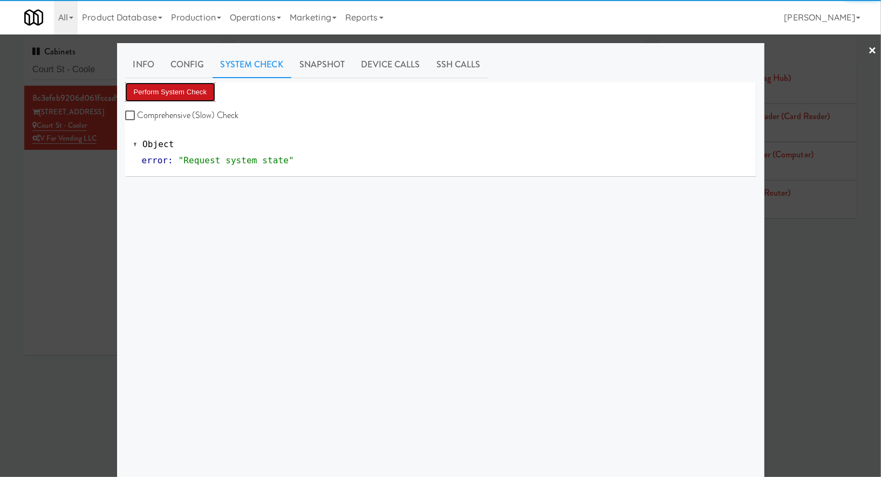
click at [204, 86] on button "Perform System Check" at bounding box center [170, 92] width 91 height 19
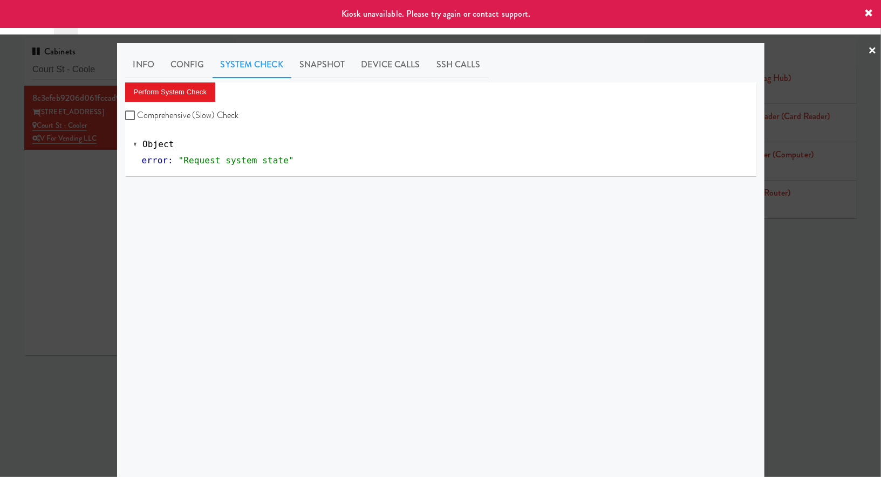
click at [39, 188] on div at bounding box center [440, 238] width 881 height 477
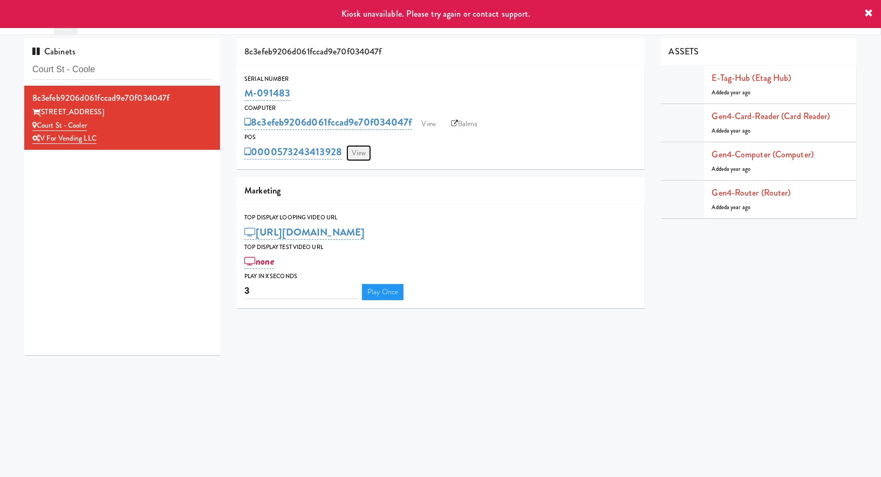
click at [365, 147] on link "View" at bounding box center [358, 153] width 25 height 16
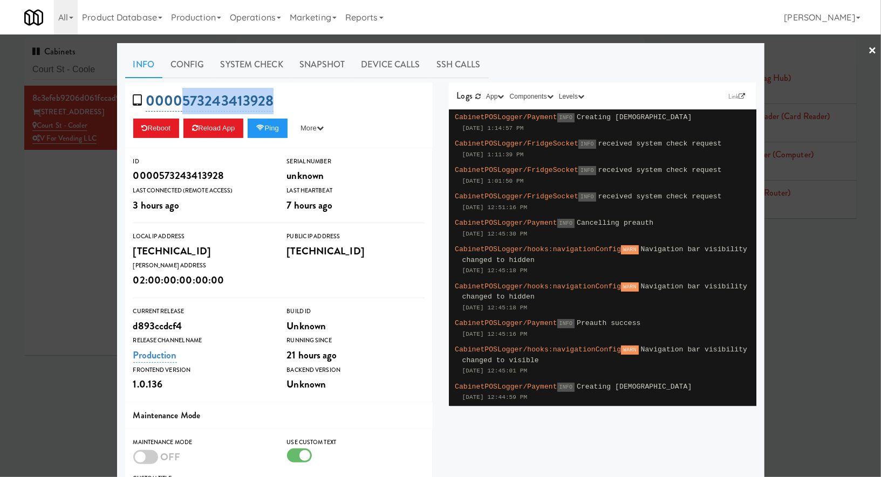
drag, startPoint x: 288, startPoint y: 98, endPoint x: 185, endPoint y: 105, distance: 103.2
click at [185, 105] on div "0000573243413928 Reboot Reload App Ping More Ping Server Restart Server Force R…" at bounding box center [278, 116] width 307 height 66
copy link "573243413928"
click at [68, 71] on div at bounding box center [440, 238] width 881 height 477
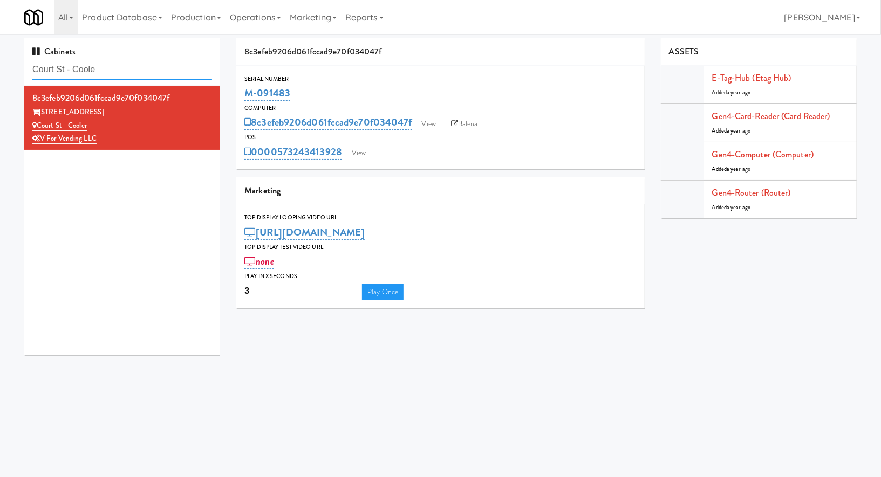
click at [68, 71] on input "Court St - Coole" at bounding box center [122, 70] width 180 height 20
paste input "Encore on [PERSON_NAME]"
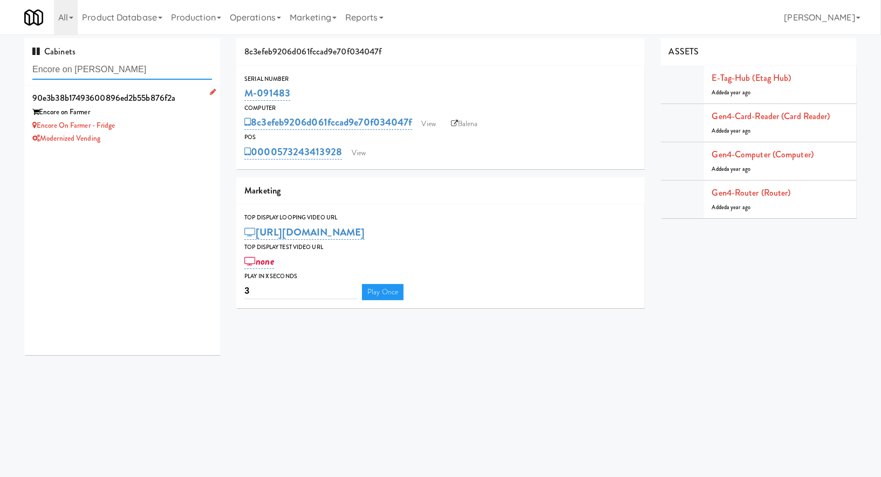
type input "Encore on [PERSON_NAME]"
click at [167, 119] on div "Encore on Farmer - Fridge" at bounding box center [122, 125] width 180 height 13
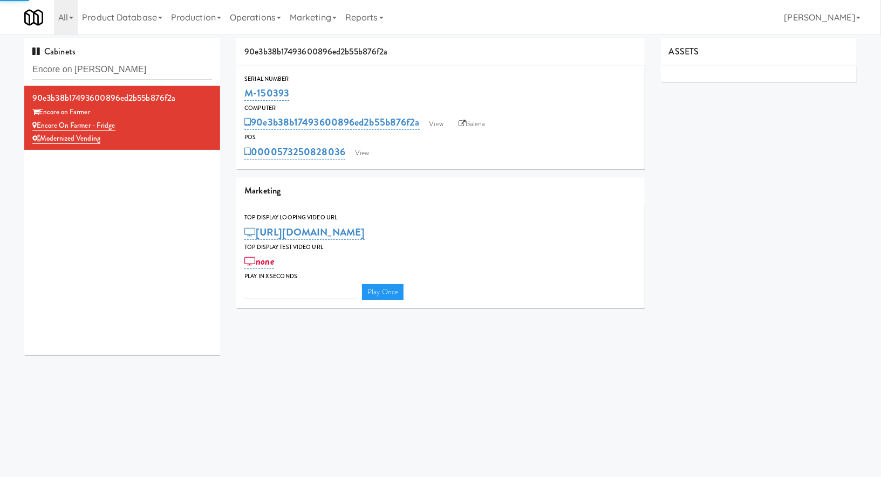
type input "3"
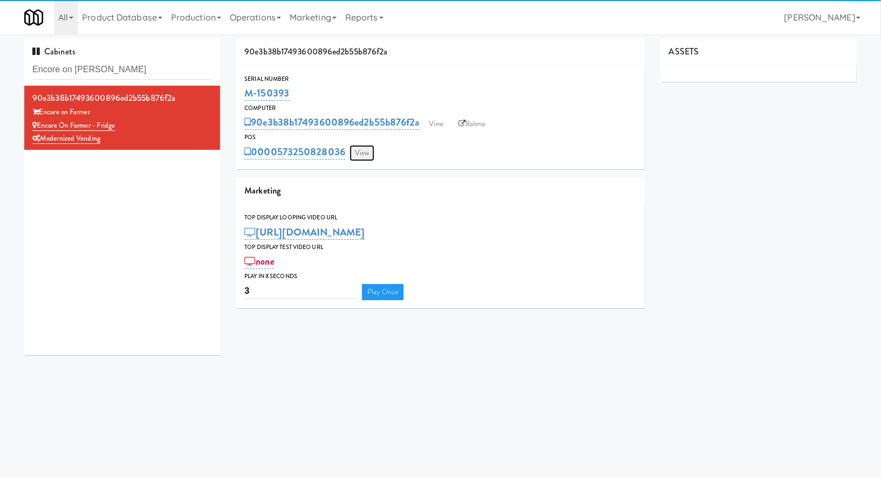
click at [367, 151] on link "View" at bounding box center [361, 153] width 25 height 16
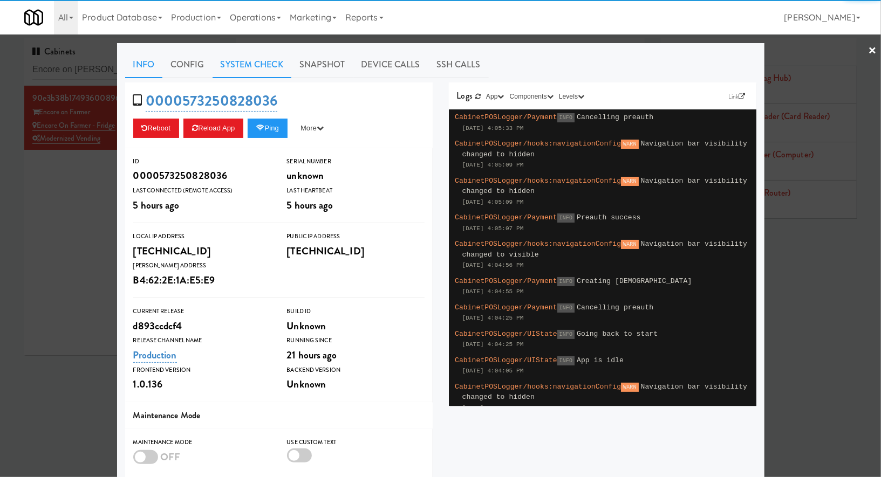
click at [236, 68] on link "System Check" at bounding box center [251, 64] width 79 height 27
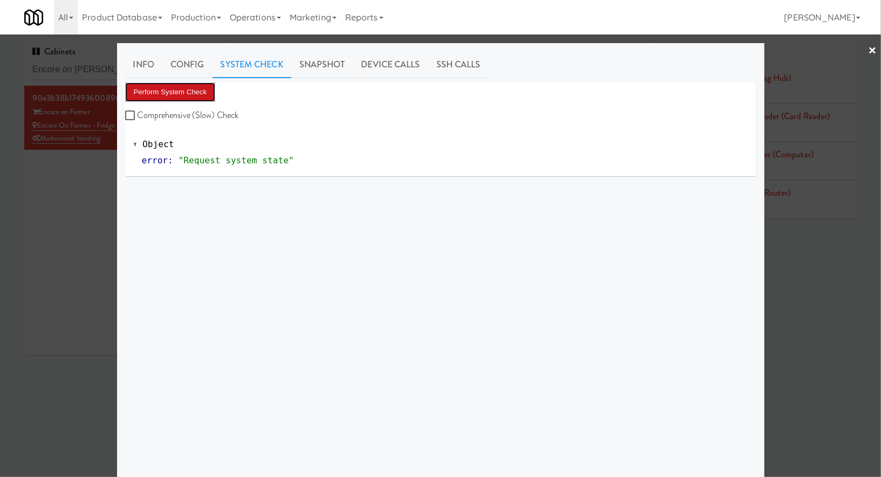
click at [210, 89] on button "Perform System Check" at bounding box center [170, 92] width 91 height 19
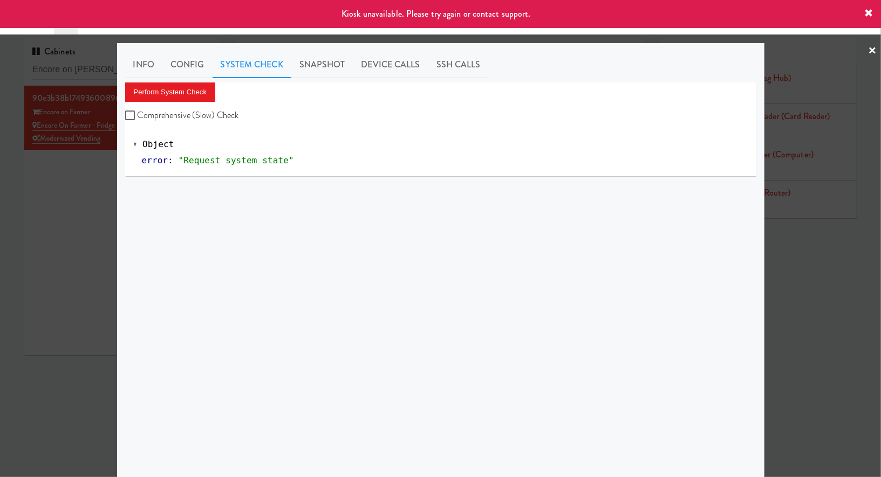
click at [52, 201] on div at bounding box center [440, 238] width 881 height 477
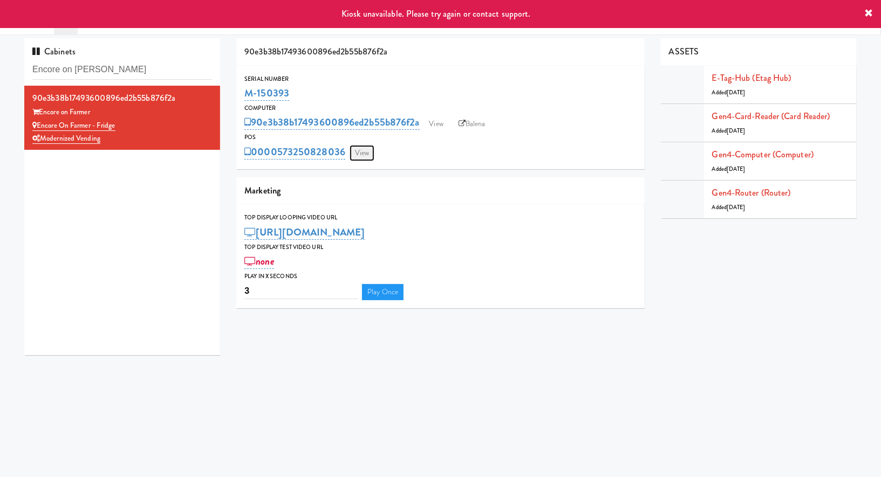
click at [368, 148] on link "View" at bounding box center [361, 153] width 25 height 16
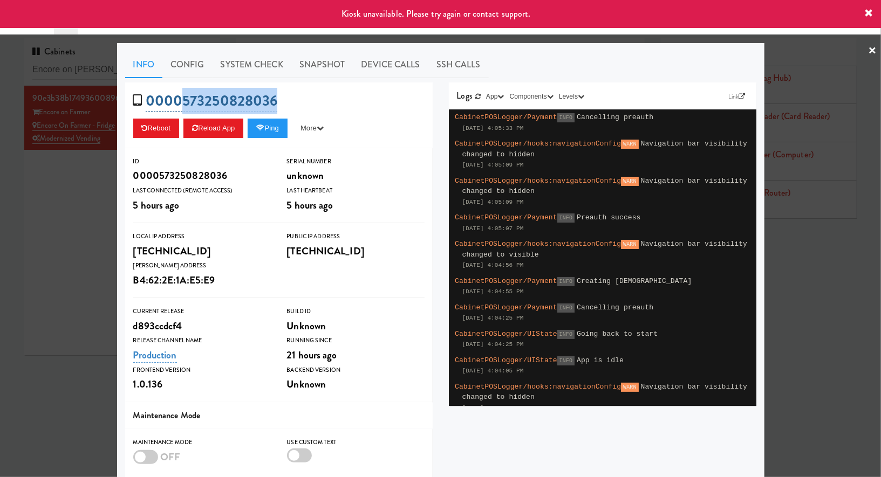
drag, startPoint x: 298, startPoint y: 98, endPoint x: 182, endPoint y: 98, distance: 116.0
click at [182, 98] on div "0000573250828036 Reboot Reload App Ping More Ping Server Restart Server Force R…" at bounding box center [278, 116] width 307 height 66
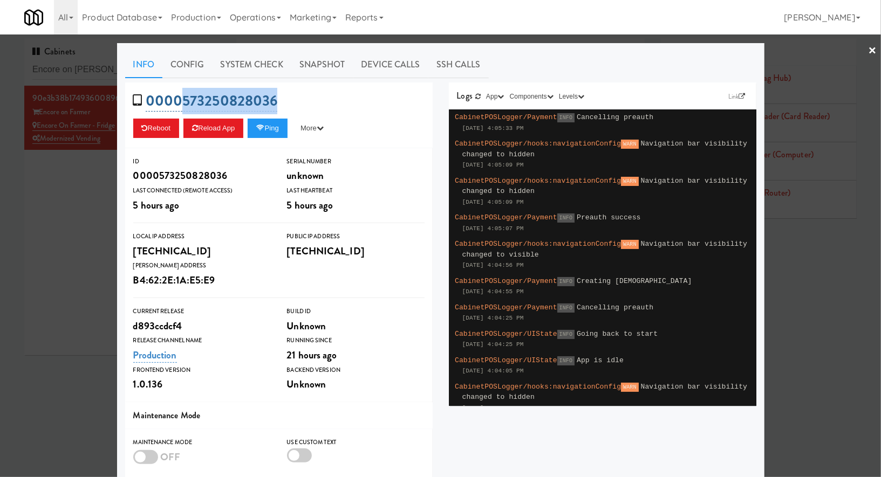
copy link "573250828036"
click at [81, 217] on div at bounding box center [440, 238] width 881 height 477
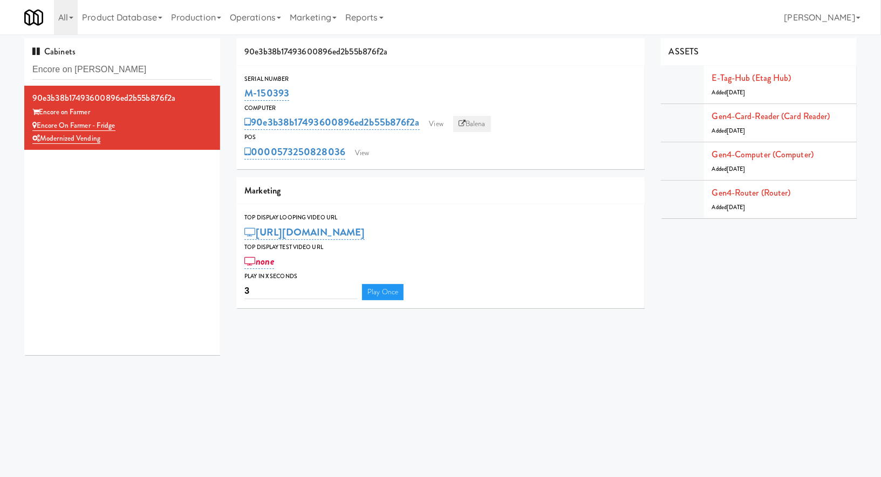
click at [470, 121] on link "Balena" at bounding box center [472, 124] width 38 height 16
drag, startPoint x: 303, startPoint y: 97, endPoint x: 241, endPoint y: 100, distance: 62.1
click at [241, 100] on div "Serial Number M-150393" at bounding box center [440, 88] width 408 height 29
copy link "M-150393"
click at [134, 66] on input "Encore on [PERSON_NAME]" at bounding box center [122, 70] width 180 height 20
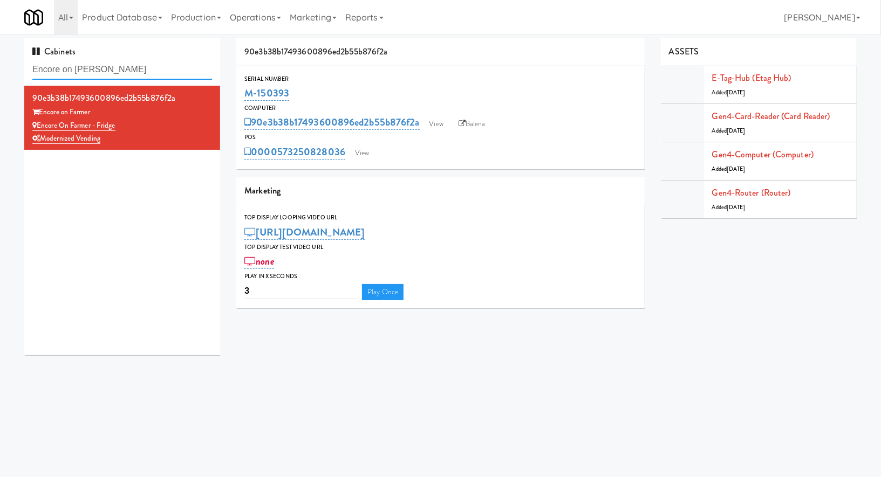
click at [134, 66] on input "Encore on [PERSON_NAME]" at bounding box center [122, 70] width 180 height 20
paste input "Vertex - Combo Cooler - M"
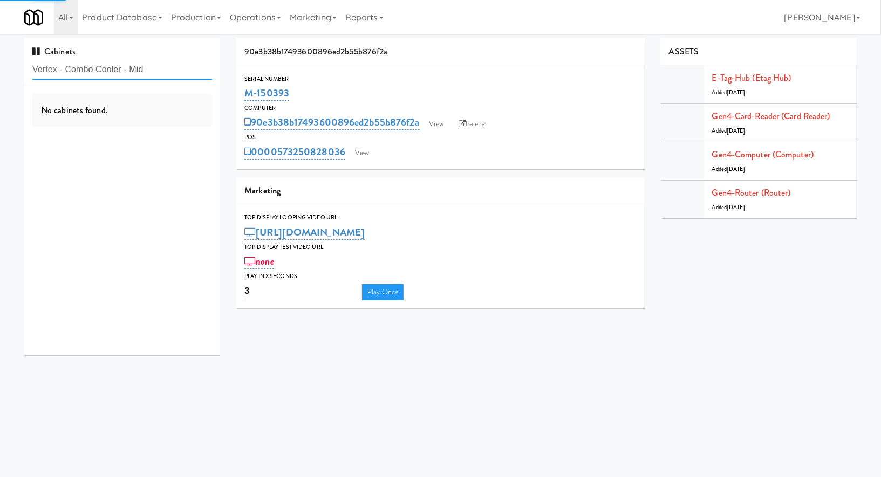
type input "Vertex - Combo Cooler - Mid"
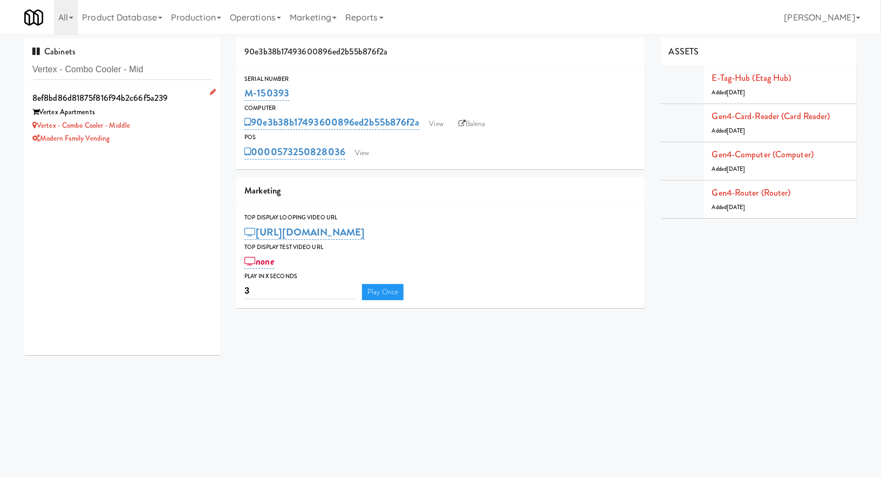
click at [186, 111] on div "Vertex Apartments" at bounding box center [122, 112] width 180 height 13
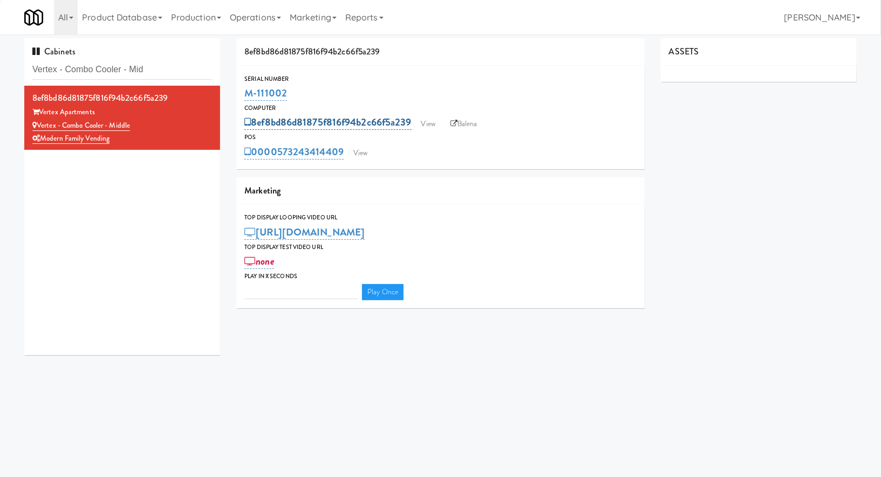
type input "3"
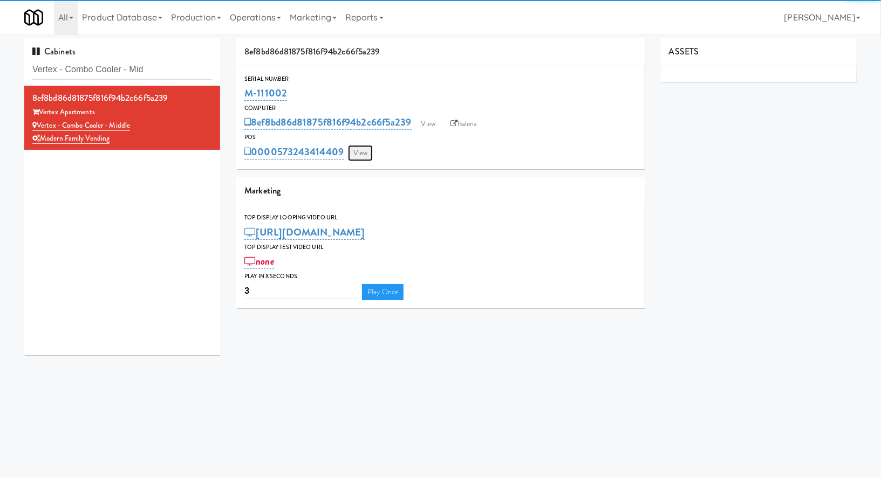
click at [361, 153] on link "View" at bounding box center [360, 153] width 25 height 16
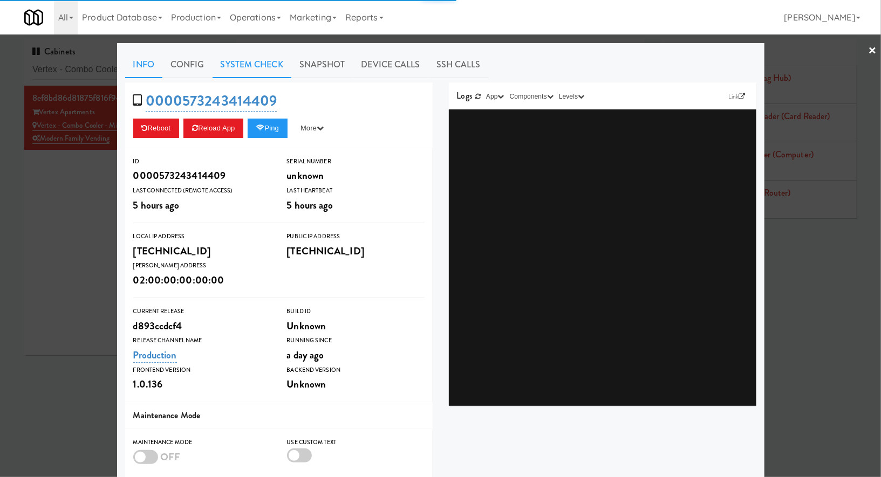
click at [279, 71] on link "System Check" at bounding box center [251, 64] width 79 height 27
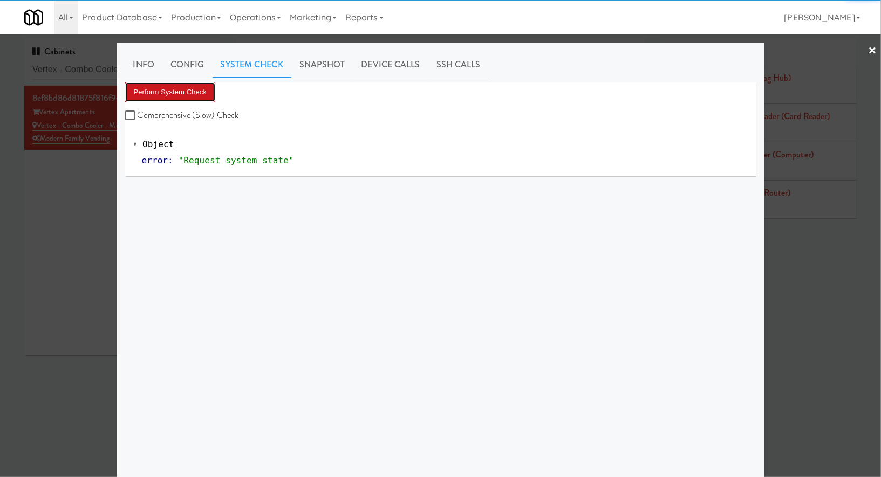
click at [203, 91] on button "Perform System Check" at bounding box center [170, 92] width 91 height 19
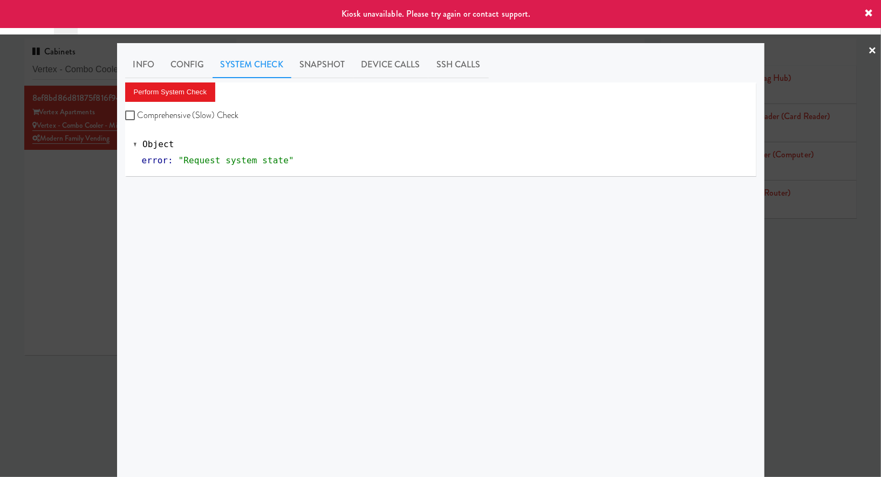
click at [85, 220] on div at bounding box center [440, 238] width 881 height 477
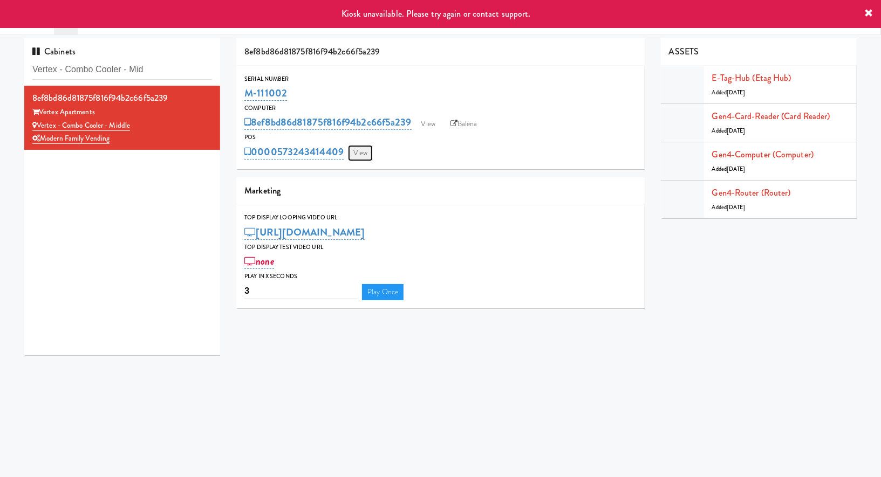
click at [366, 157] on link "View" at bounding box center [360, 153] width 25 height 16
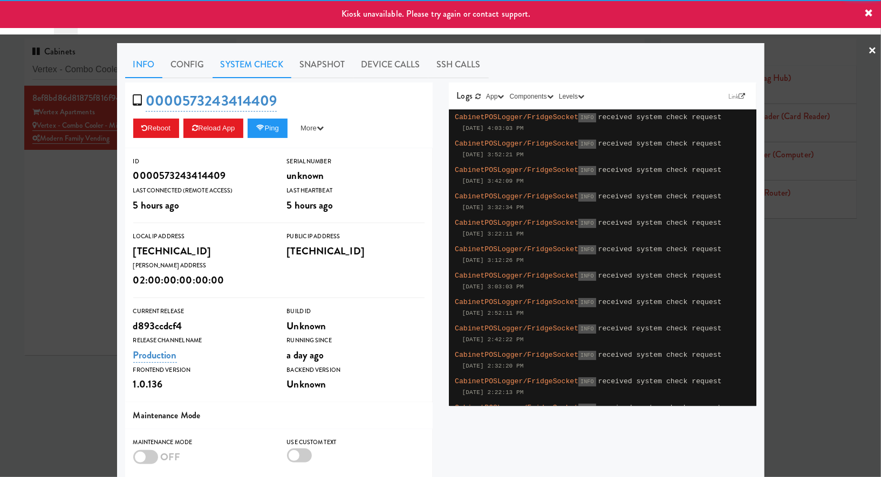
click at [265, 72] on link "System Check" at bounding box center [251, 64] width 79 height 27
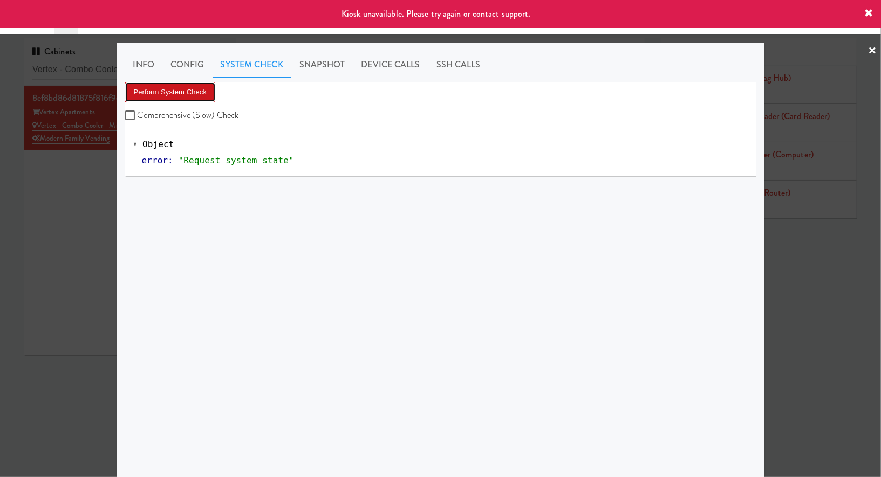
click at [194, 87] on button "Perform System Check" at bounding box center [170, 92] width 91 height 19
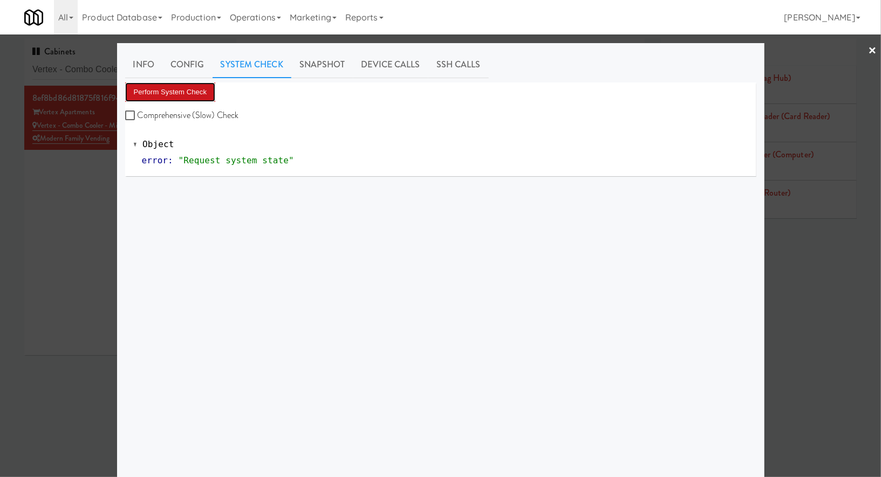
click at [194, 87] on button "Perform System Check" at bounding box center [170, 92] width 91 height 19
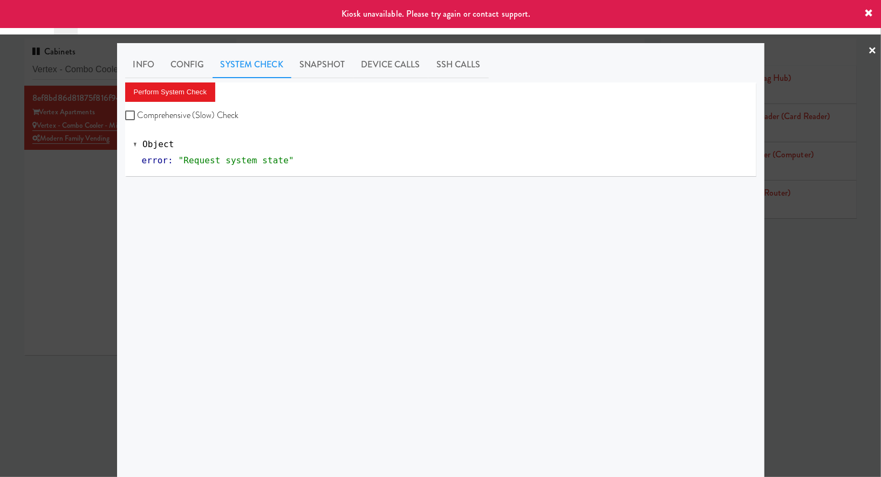
click at [66, 215] on div at bounding box center [440, 238] width 881 height 477
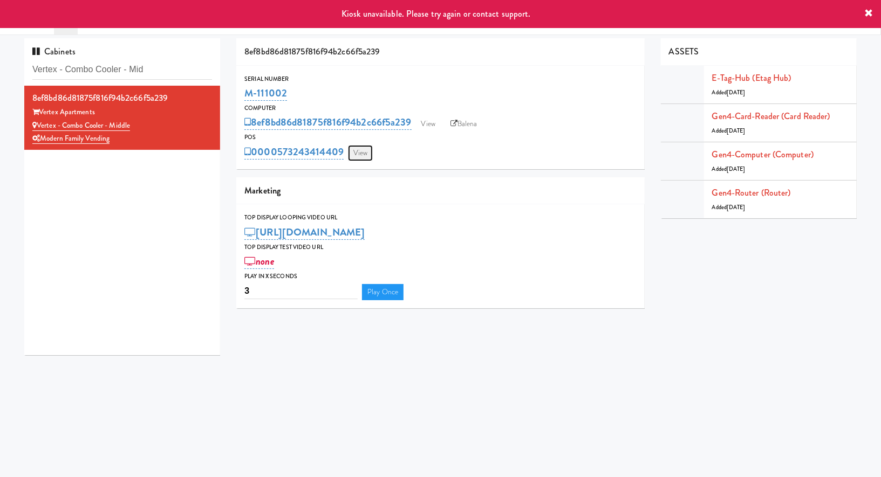
click at [356, 151] on link "View" at bounding box center [360, 153] width 25 height 16
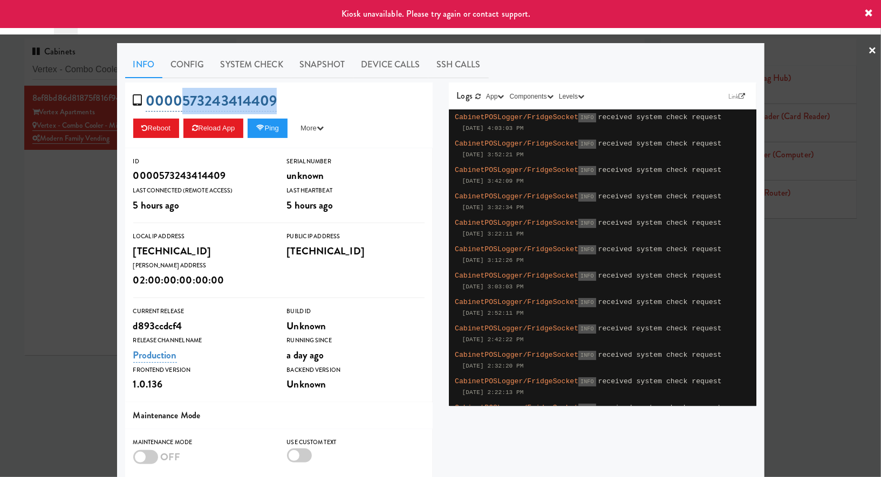
drag, startPoint x: 288, startPoint y: 97, endPoint x: 184, endPoint y: 101, distance: 104.2
click at [184, 101] on div "0000573243414409 Reboot Reload App Ping More Ping Server Restart Server Force R…" at bounding box center [278, 116] width 307 height 66
copy link "573243414409"
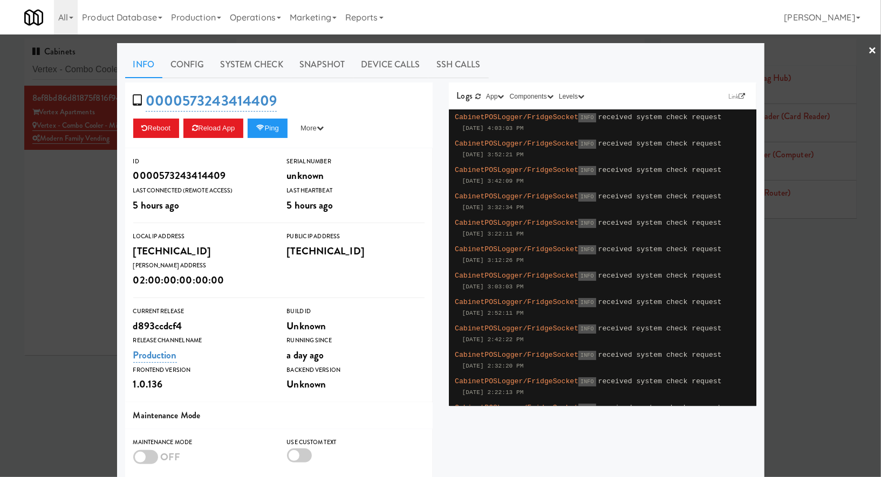
click at [80, 207] on div at bounding box center [440, 238] width 881 height 477
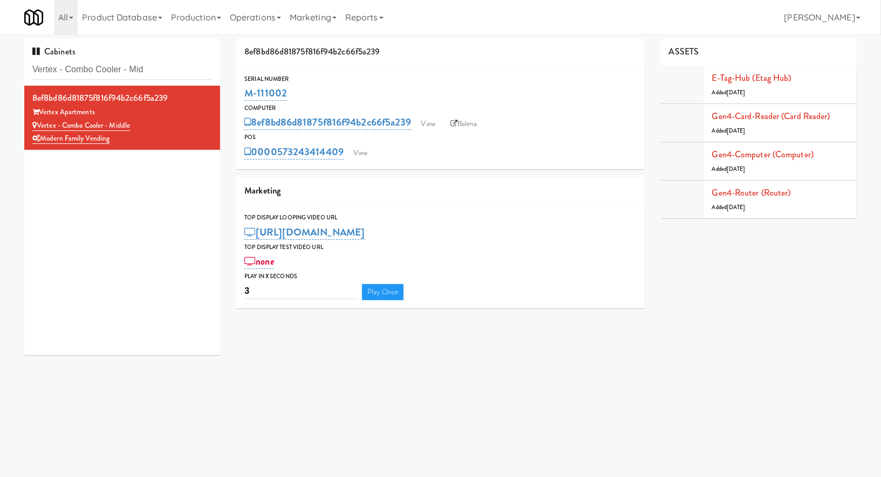
click at [471, 113] on div "8ef8bd86d81875f816f94b2c66f5a239 View Balena" at bounding box center [440, 122] width 392 height 18
click at [471, 120] on link "Balena" at bounding box center [464, 124] width 38 height 16
drag, startPoint x: 301, startPoint y: 97, endPoint x: 244, endPoint y: 95, distance: 57.2
click at [244, 95] on div "Serial Number M-111002" at bounding box center [440, 88] width 408 height 29
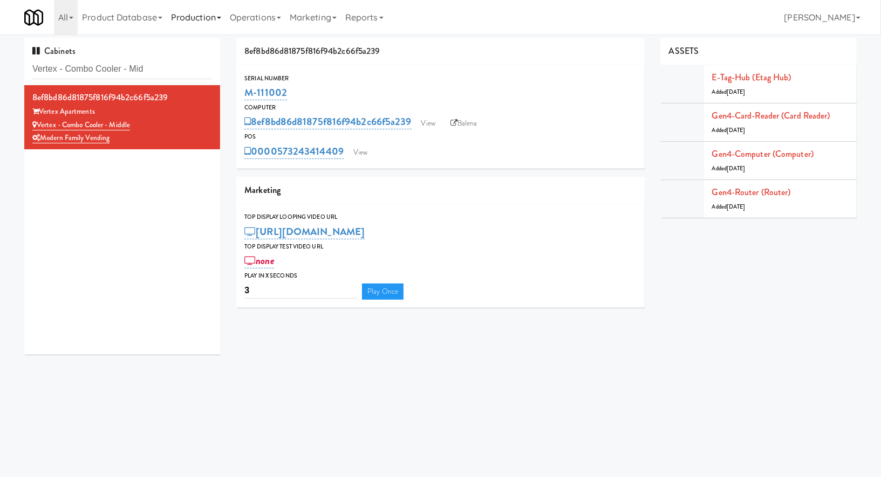
copy link "M-111002"
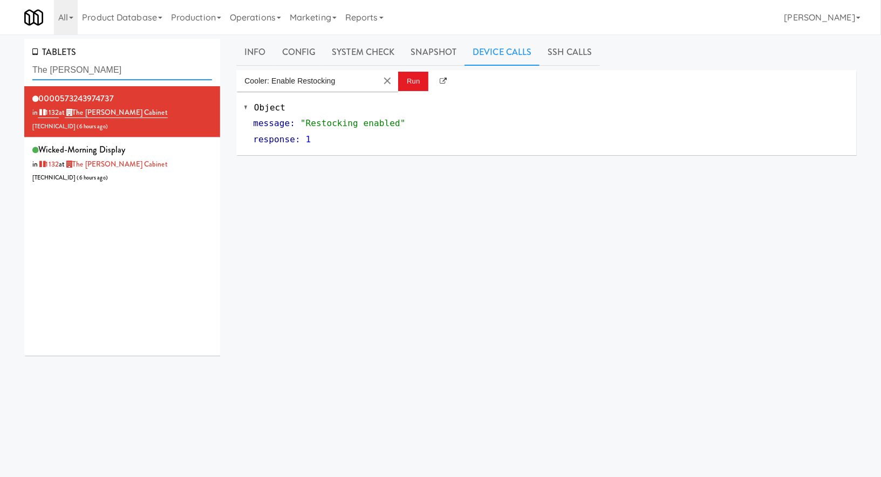
click at [70, 68] on input "The Joseph Cabine" at bounding box center [122, 70] width 180 height 20
click at [73, 70] on input "The Joseph Cabine" at bounding box center [122, 70] width 180 height 20
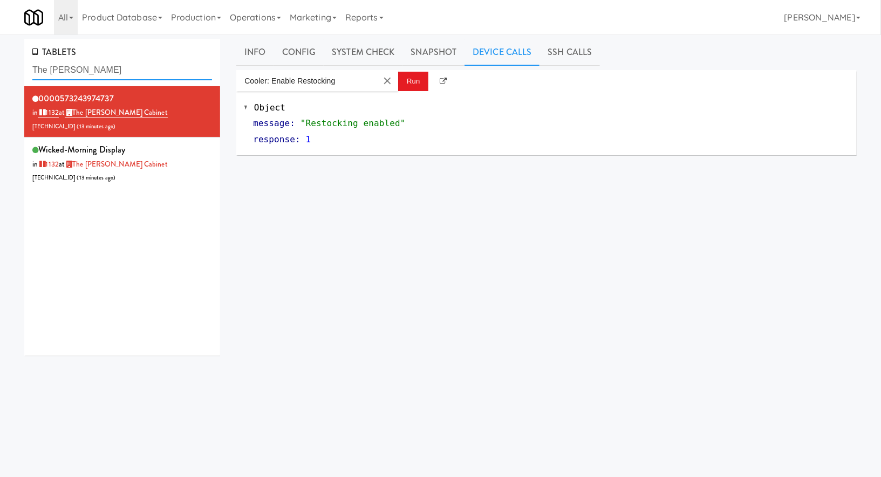
click at [73, 64] on input "The Joseph Cabine" at bounding box center [122, 70] width 180 height 20
paste input "[PERSON_NAME] 24"
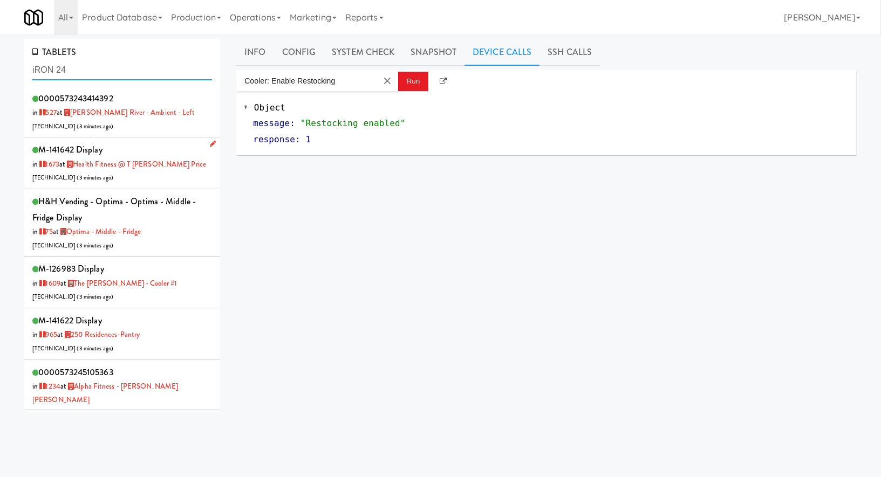
type input "iRON 24"
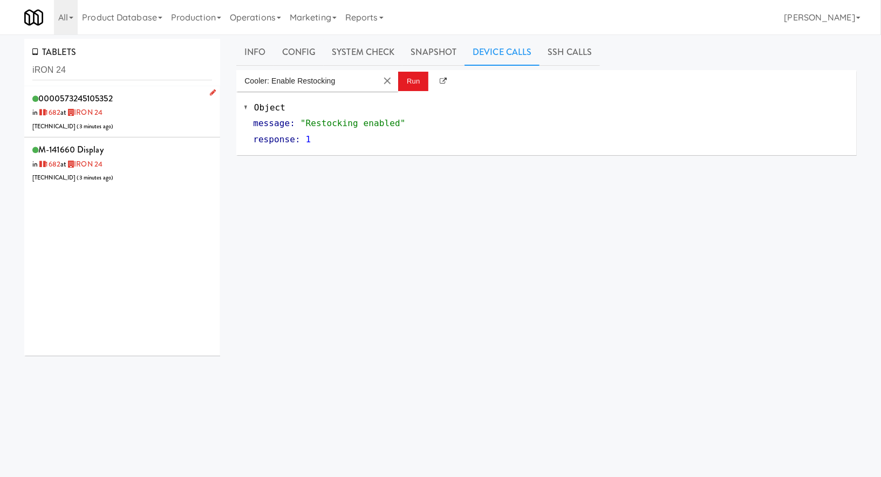
click at [158, 112] on div "0000573245105352 in 1682 at IRON 24 98.57.165.8 ( 3 minutes ago )" at bounding box center [122, 112] width 180 height 43
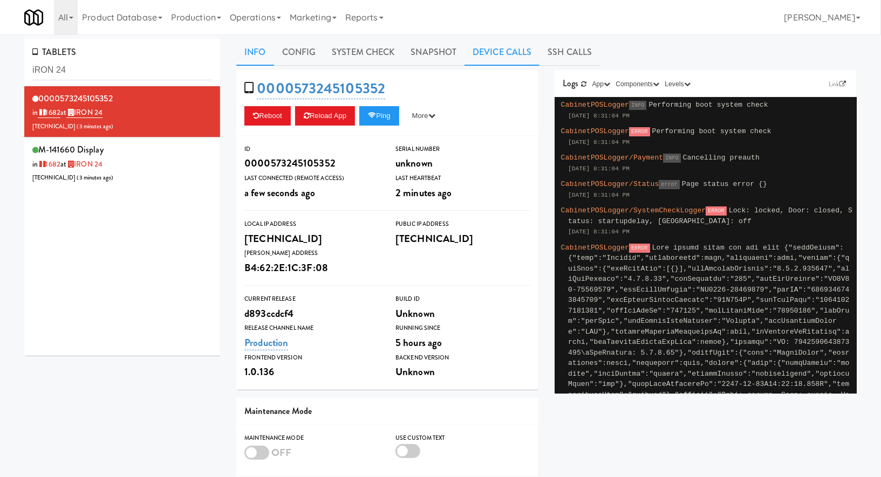
click at [479, 52] on link "Device Calls" at bounding box center [501, 52] width 75 height 27
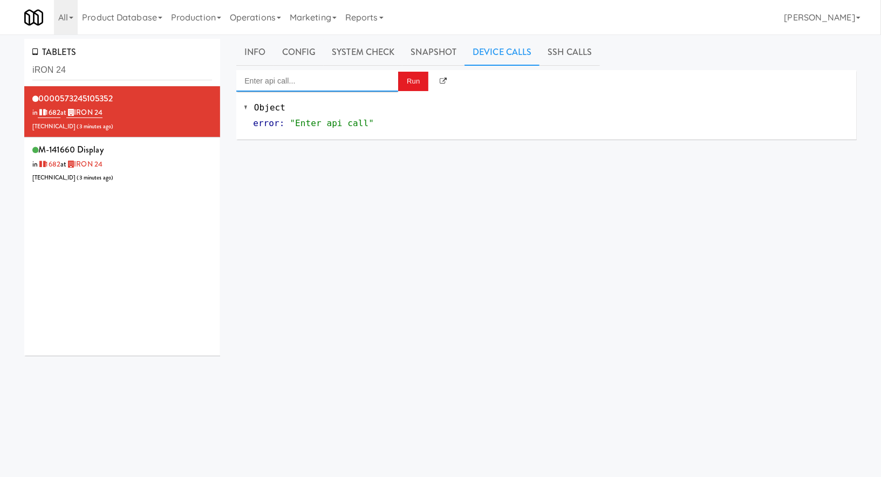
click at [358, 74] on input "Enter api call..." at bounding box center [317, 81] width 162 height 22
click at [354, 101] on div "Cooler: Enable Restocking" at bounding box center [317, 98] width 146 height 14
type input "Cooler: Enable Restocking"
click at [416, 80] on button "Run" at bounding box center [413, 81] width 30 height 19
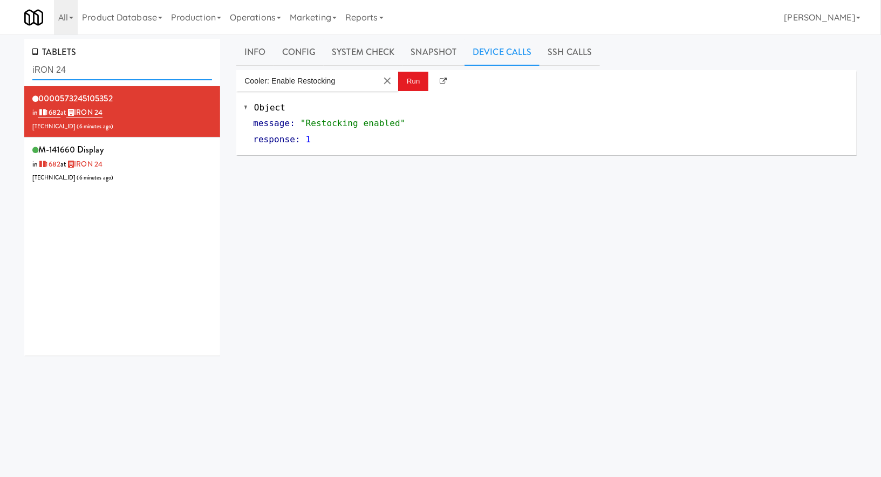
click at [73, 66] on input "iRON 24" at bounding box center [122, 70] width 180 height 20
paste input "Aura - Cooler Comb"
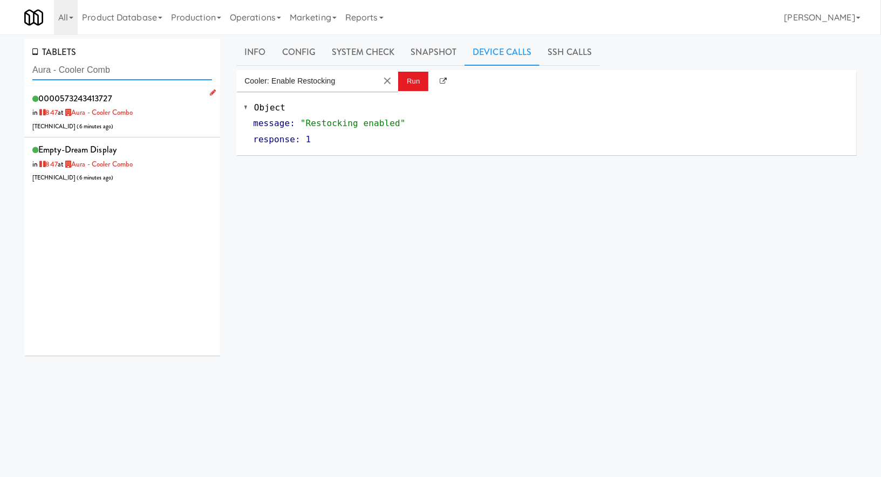
type input "Aura - Cooler Comb"
click at [161, 122] on div "0000573243413727 in 847 at Aura - Cooler Combo 206.0.69.99 ( 6 minutes ago )" at bounding box center [122, 112] width 180 height 43
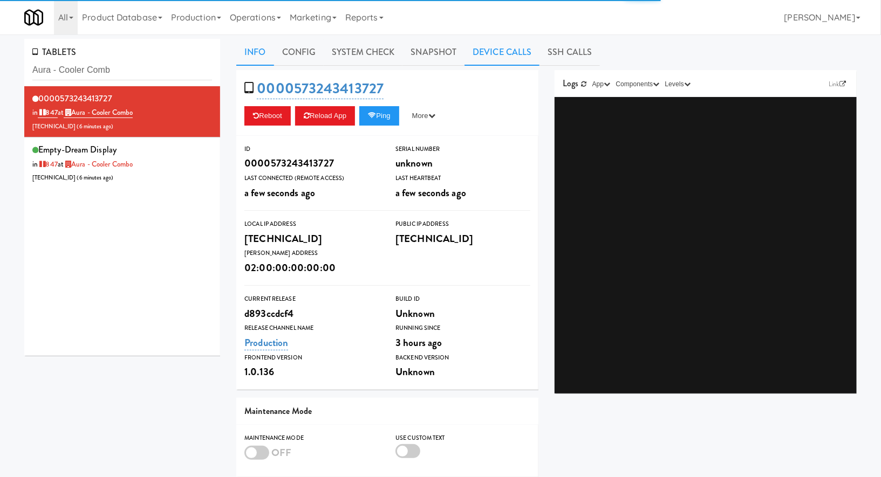
click at [504, 55] on link "Device Calls" at bounding box center [501, 52] width 75 height 27
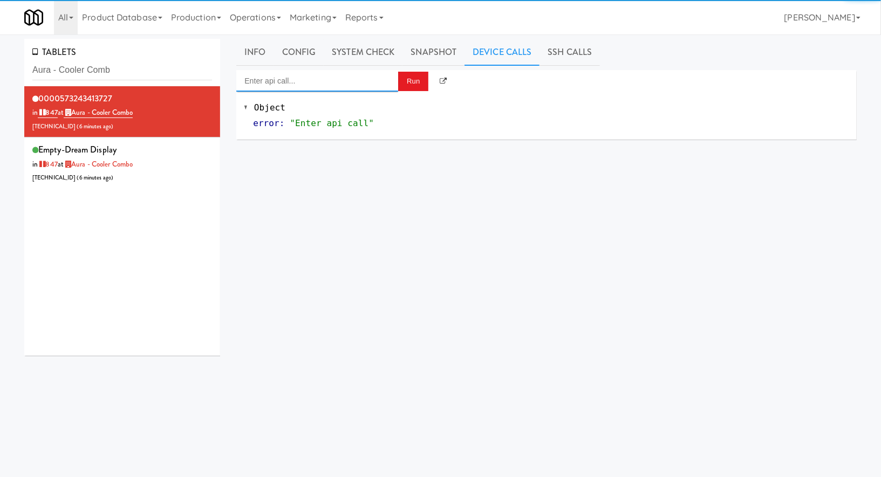
click at [369, 77] on input "Enter api call..." at bounding box center [317, 81] width 162 height 22
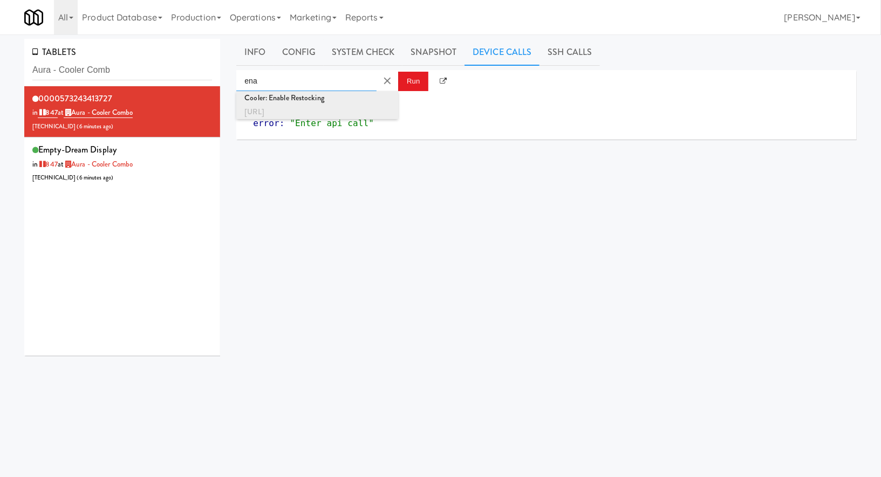
click at [367, 97] on div "Cooler: Enable Restocking" at bounding box center [317, 98] width 146 height 14
type input "Cooler: Enable Restocking"
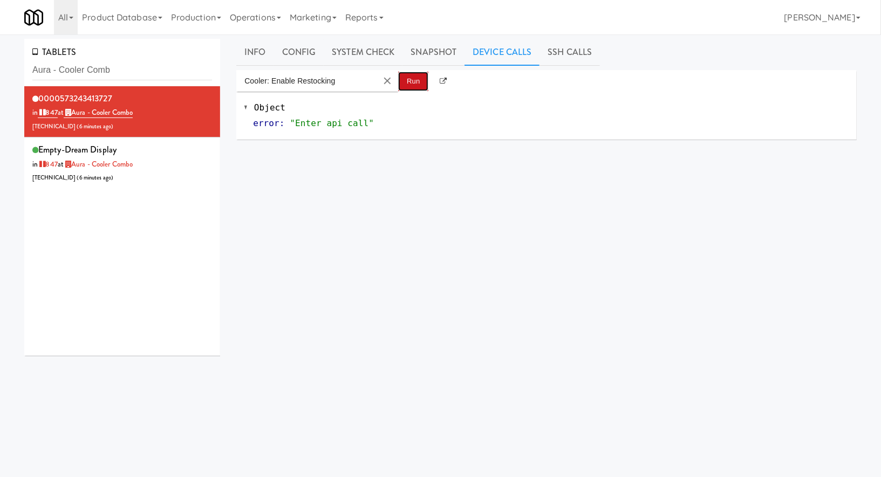
click at [414, 83] on button "Run" at bounding box center [413, 81] width 30 height 19
